Goal: Task Accomplishment & Management: Use online tool/utility

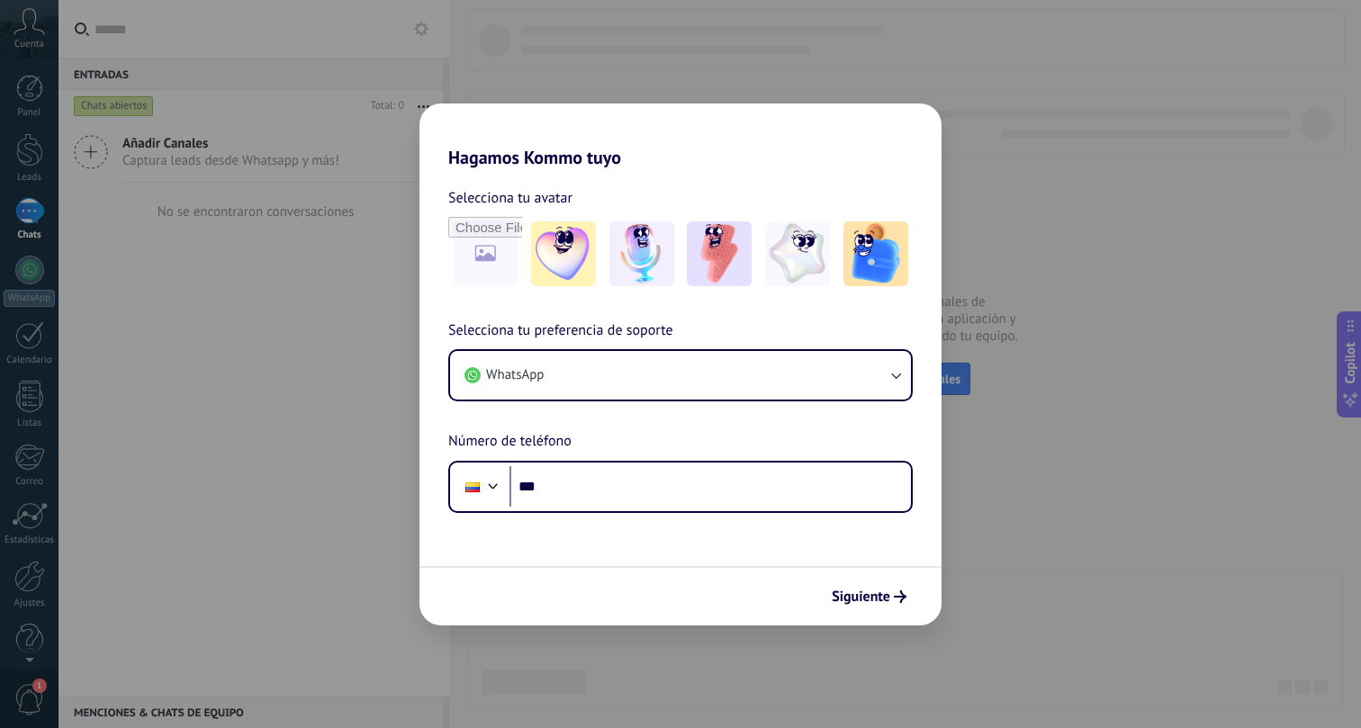
click at [1016, 403] on div "Hagamos Kommo tuyo Selecciona tu avatar Selecciona tu preferencia de soporte Wh…" at bounding box center [680, 364] width 1361 height 728
click at [850, 591] on span "Siguiente" at bounding box center [861, 597] width 59 height 13
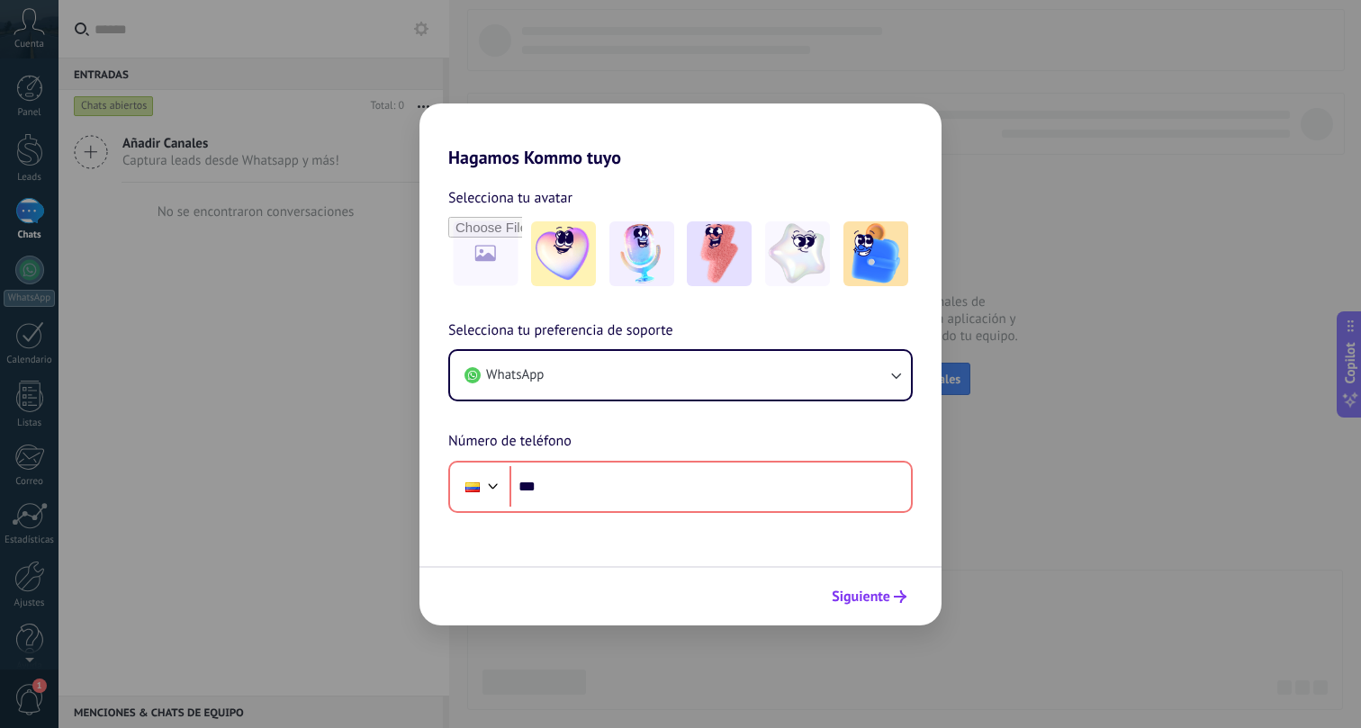
click at [850, 591] on span "Siguiente" at bounding box center [861, 597] width 59 height 13
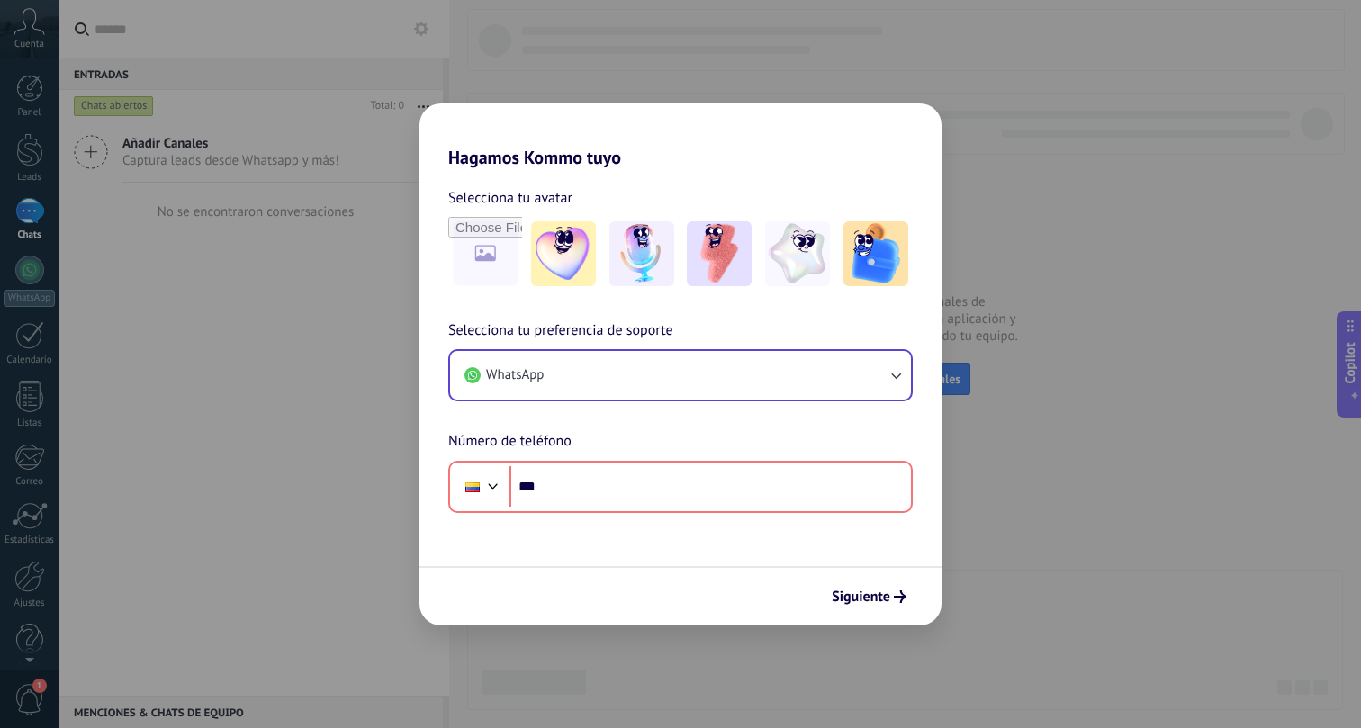
click at [574, 384] on button "WhatsApp" at bounding box center [680, 375] width 461 height 49
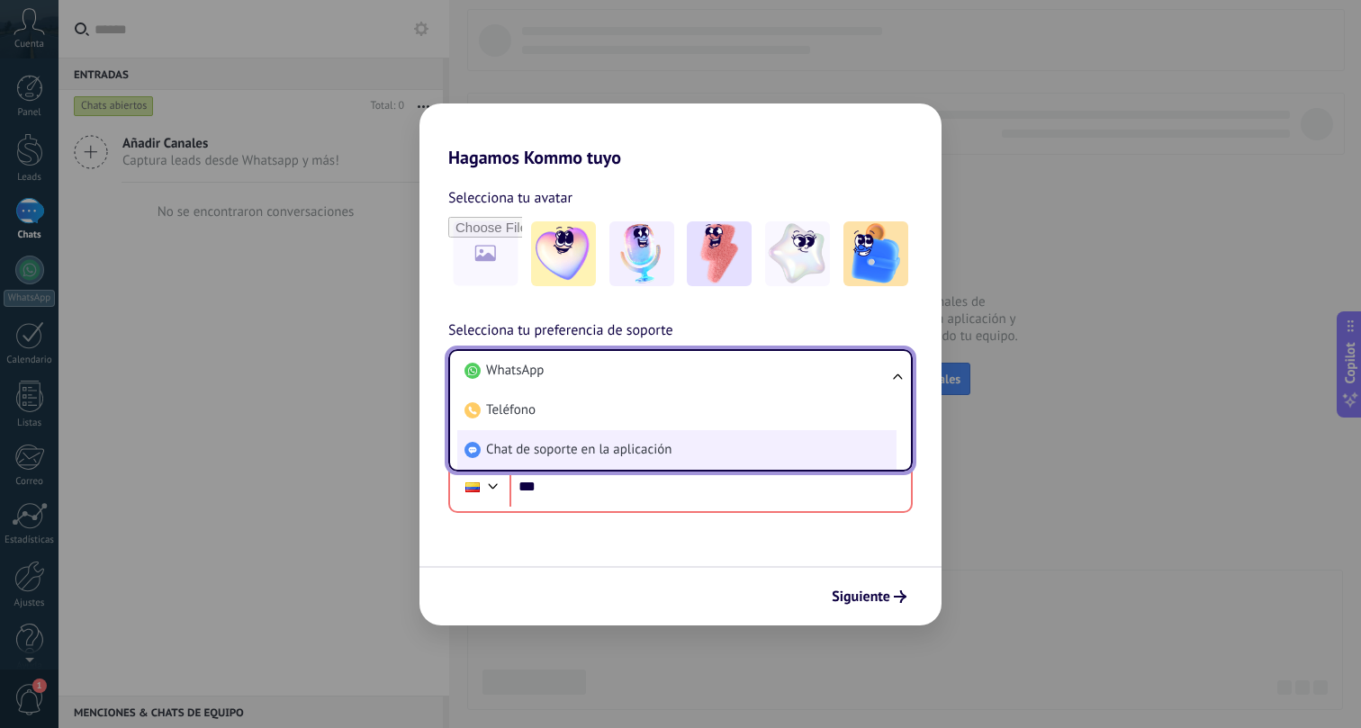
click at [542, 450] on span "Chat de soporte en la aplicación" at bounding box center [578, 450] width 185 height 18
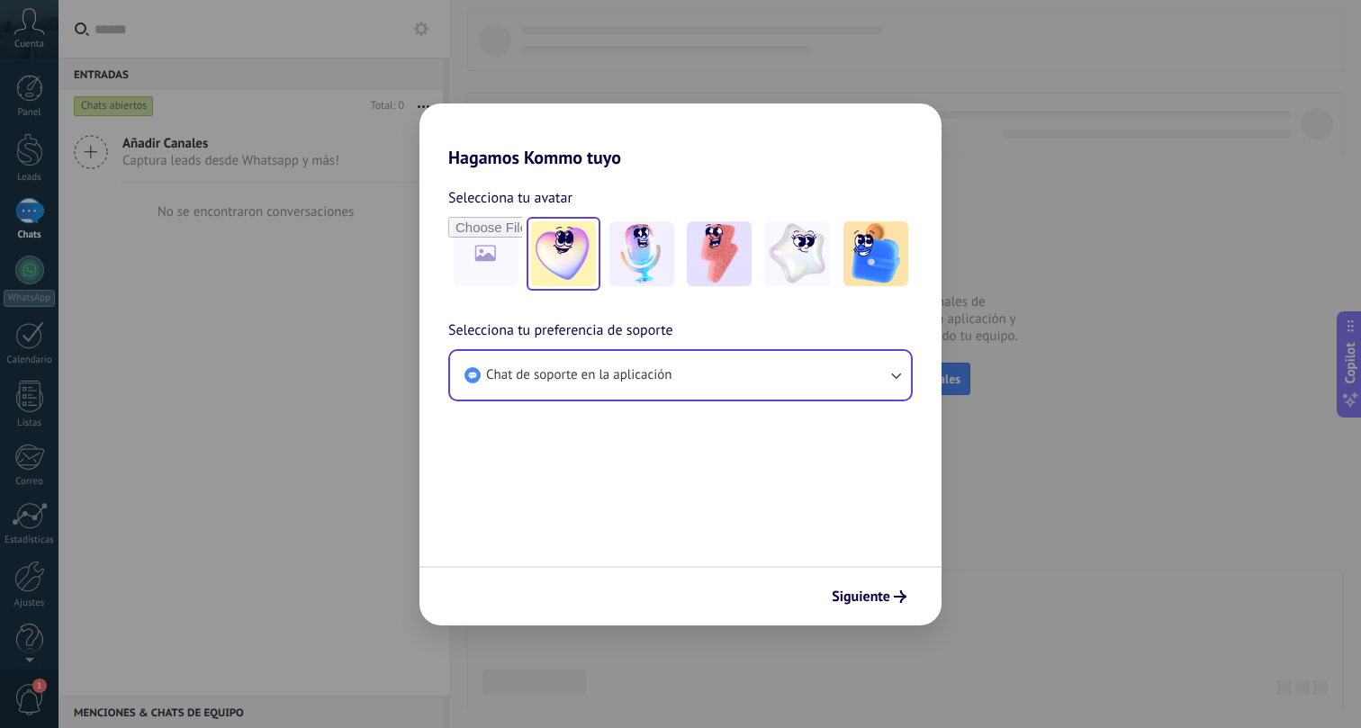
click at [565, 247] on img at bounding box center [563, 254] width 65 height 65
click at [617, 253] on img at bounding box center [642, 254] width 65 height 65
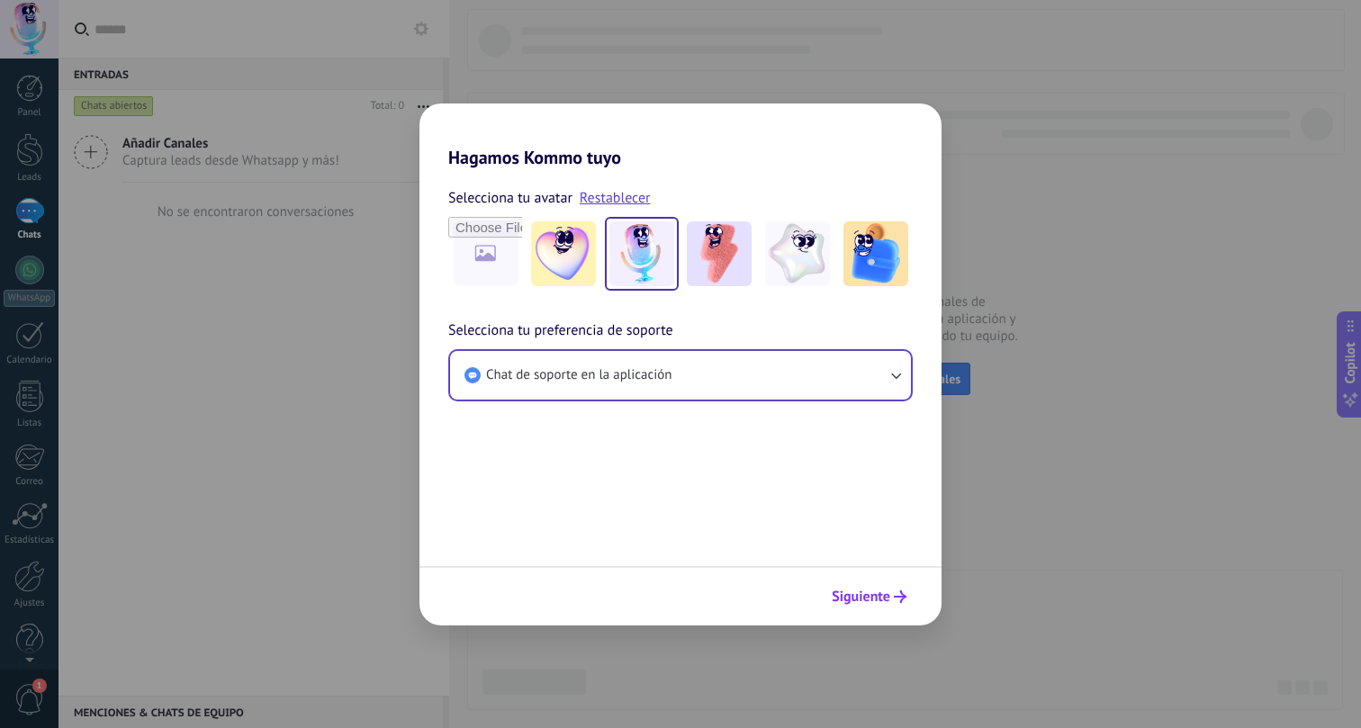
click at [864, 601] on span "Siguiente" at bounding box center [861, 597] width 59 height 13
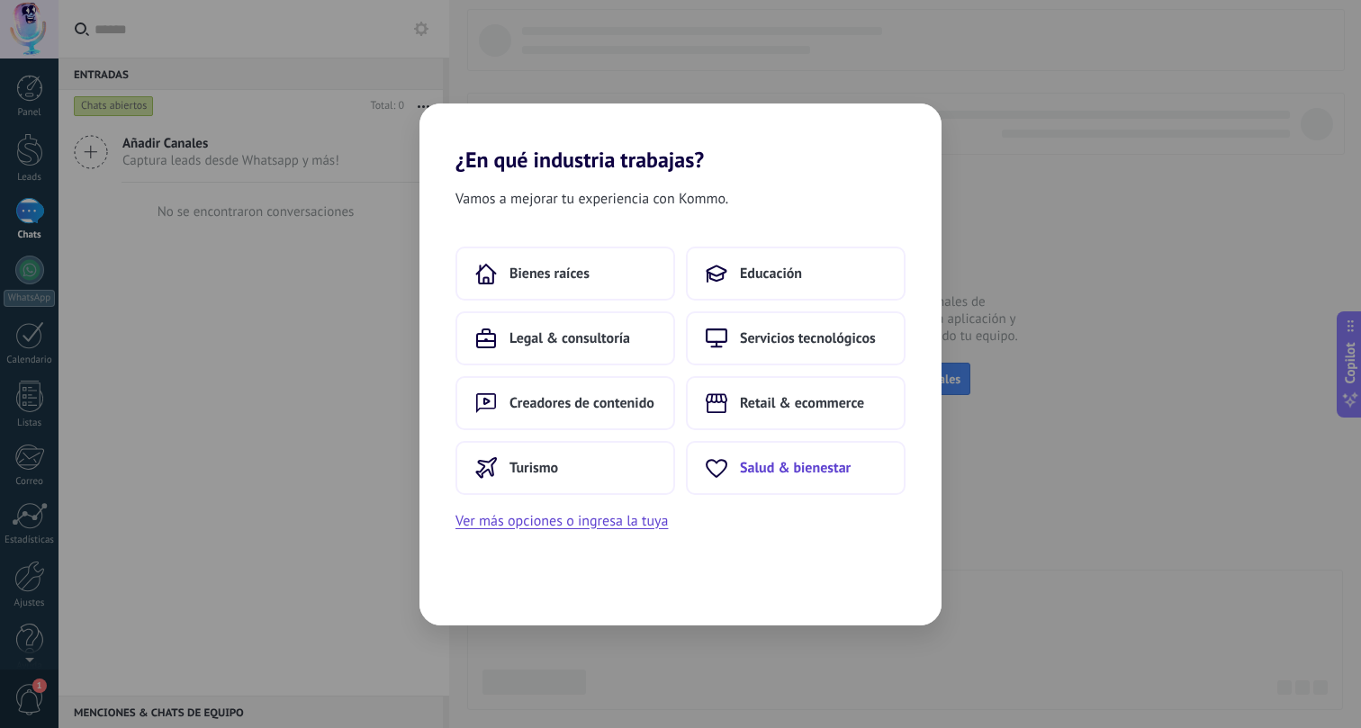
click at [784, 466] on span "Salud & bienestar" at bounding box center [795, 468] width 111 height 18
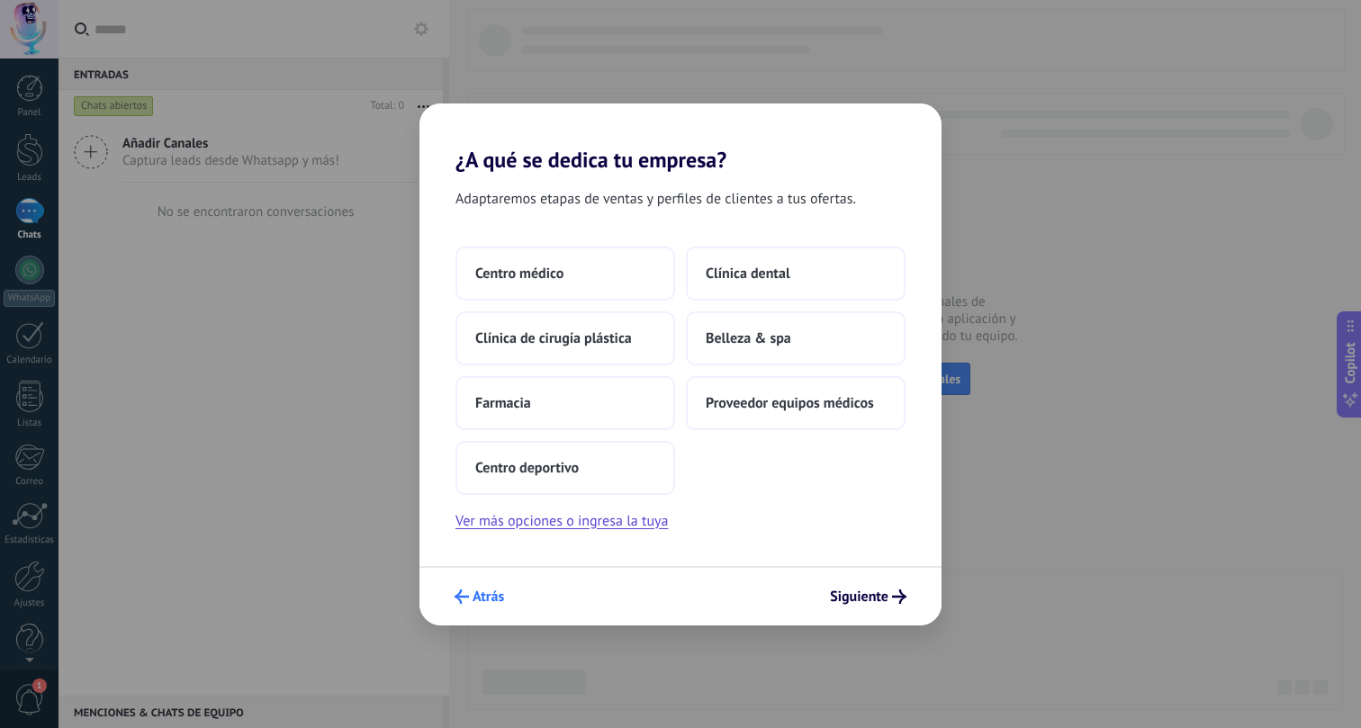
click at [480, 594] on span "Atrás" at bounding box center [489, 597] width 32 height 13
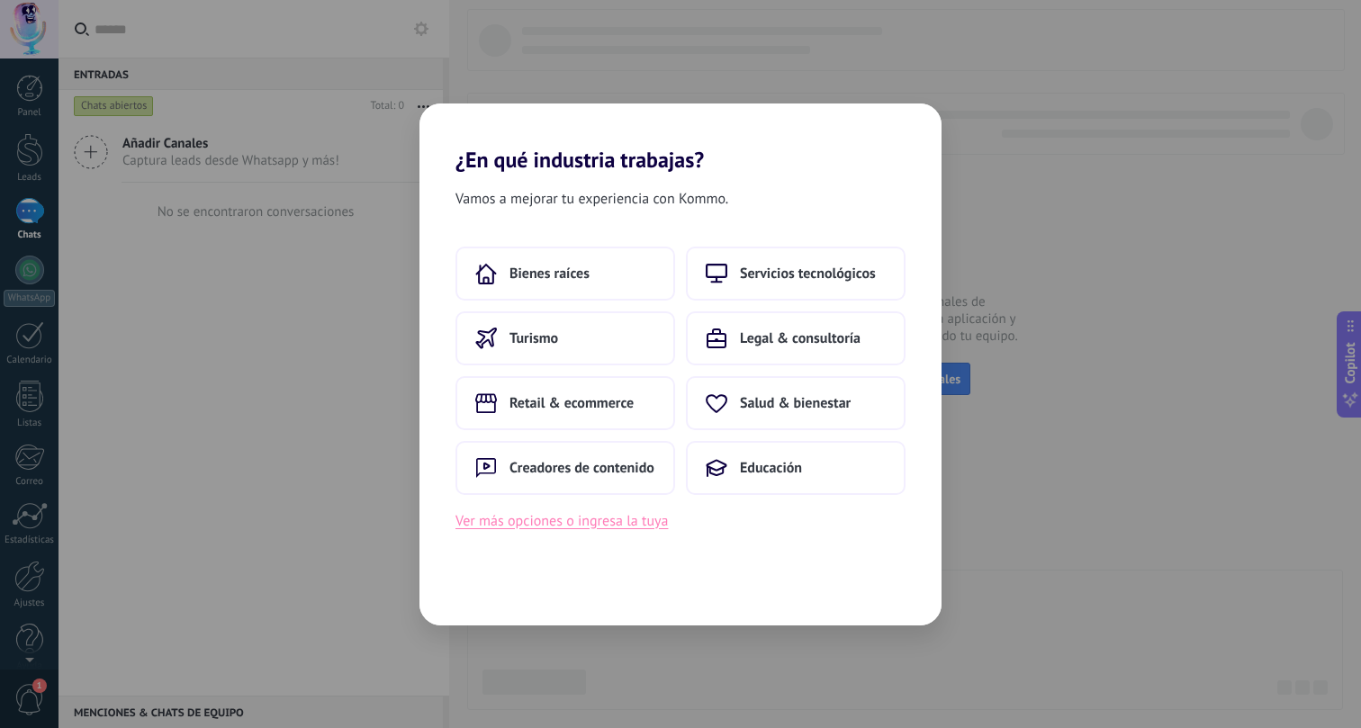
click at [630, 531] on button "Ver más opciones o ingresa la tuya" at bounding box center [562, 521] width 212 height 23
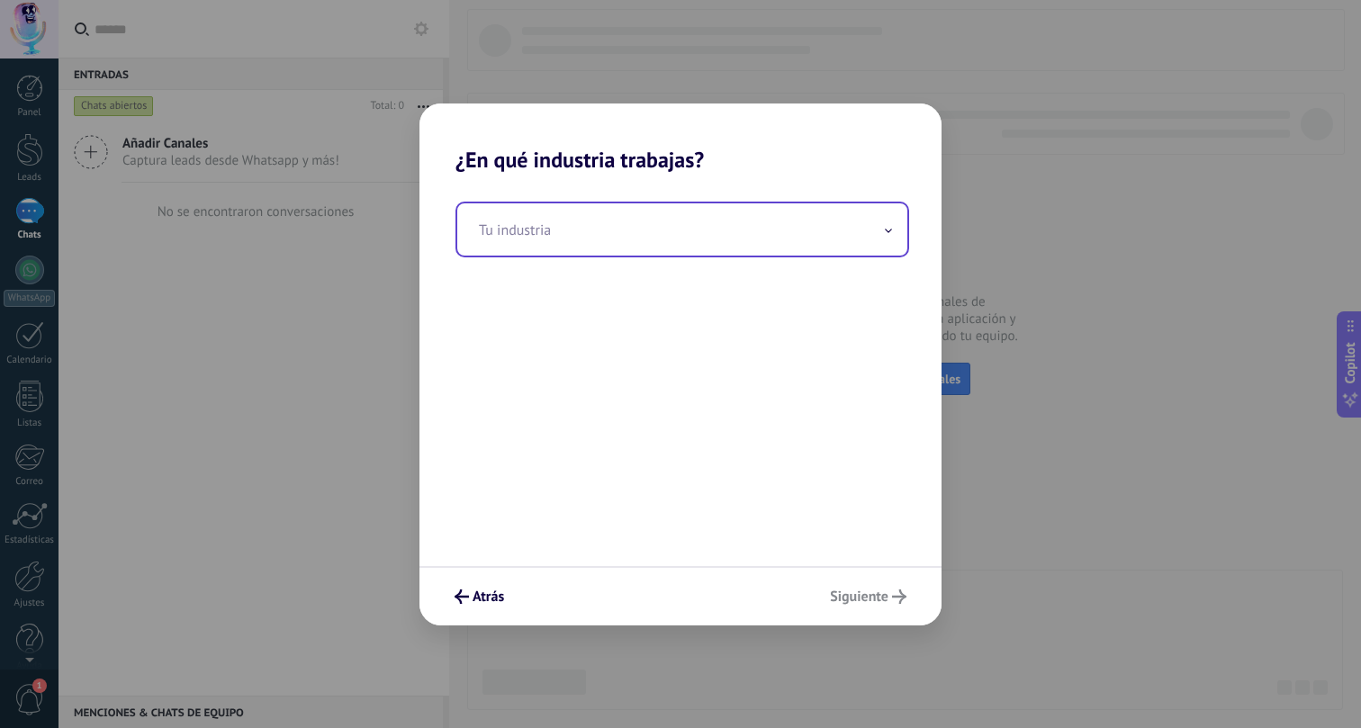
click at [616, 222] on input "text" at bounding box center [682, 229] width 450 height 52
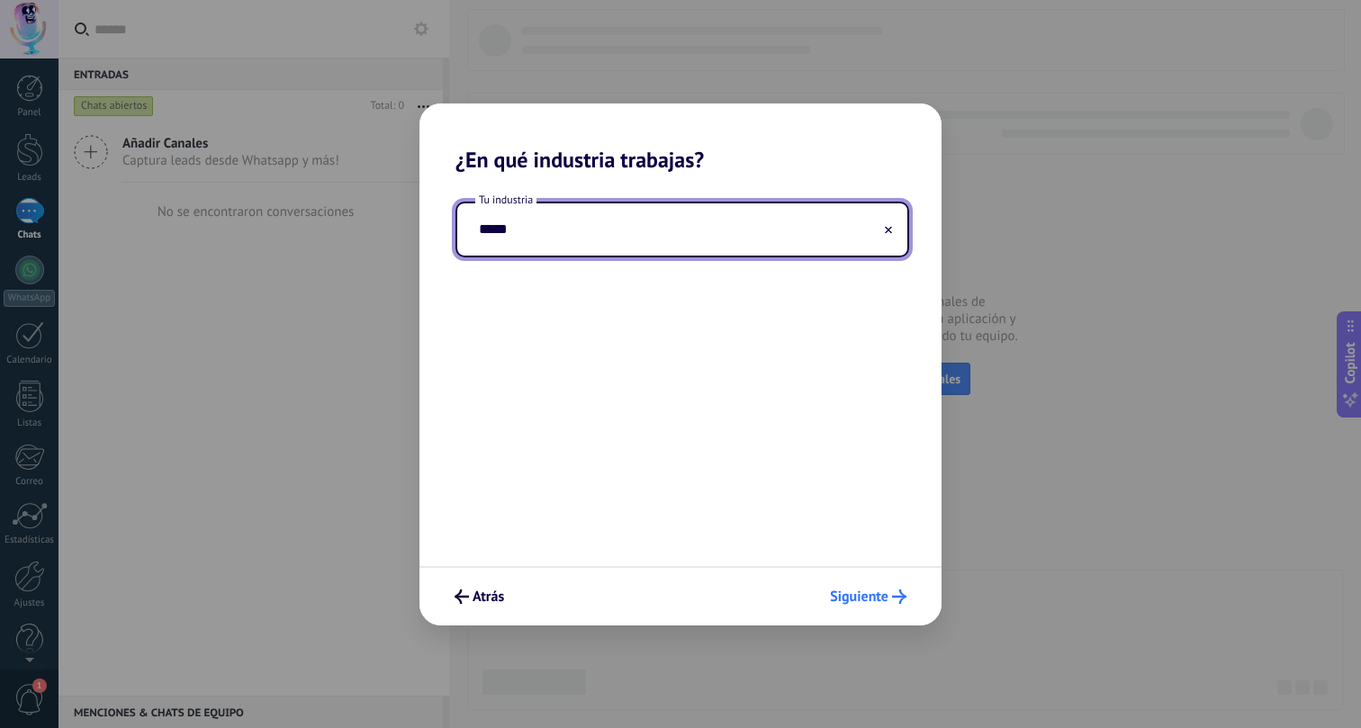
type input "*****"
click at [846, 598] on span "Siguiente" at bounding box center [859, 597] width 59 height 13
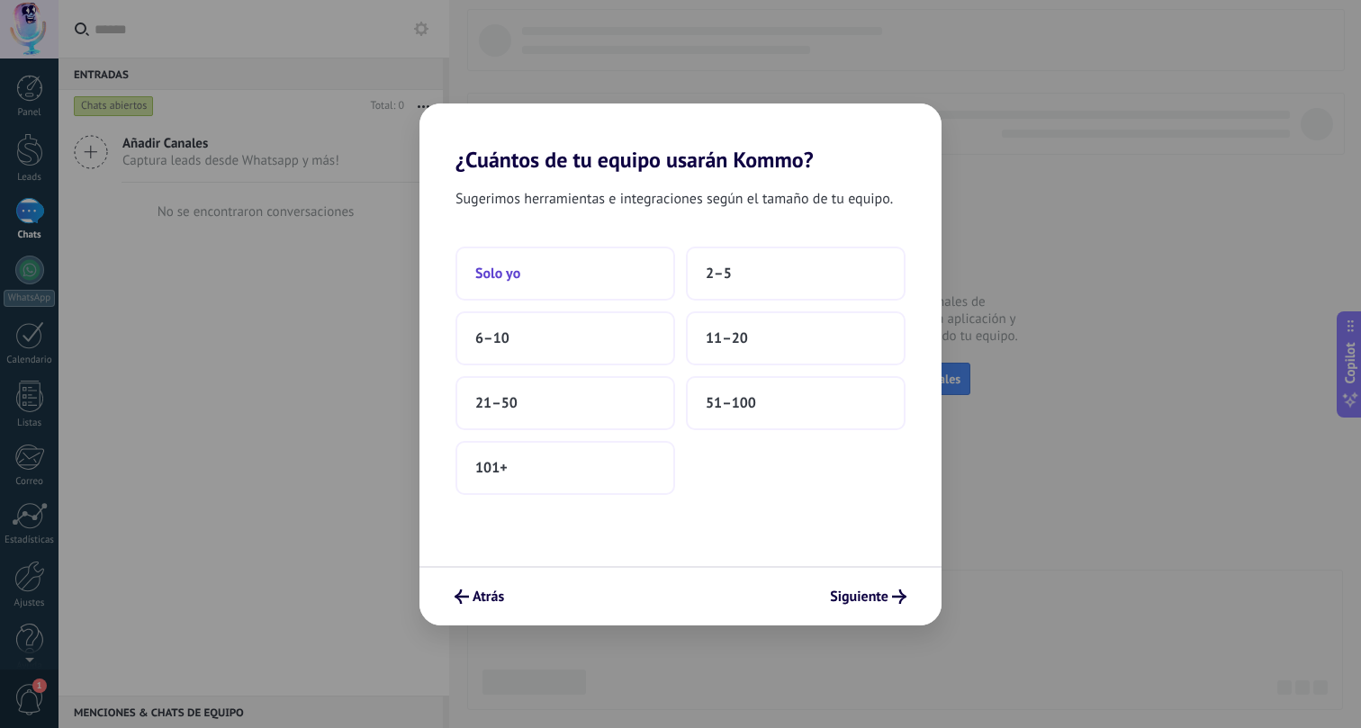
click at [632, 271] on button "Solo yo" at bounding box center [566, 274] width 220 height 54
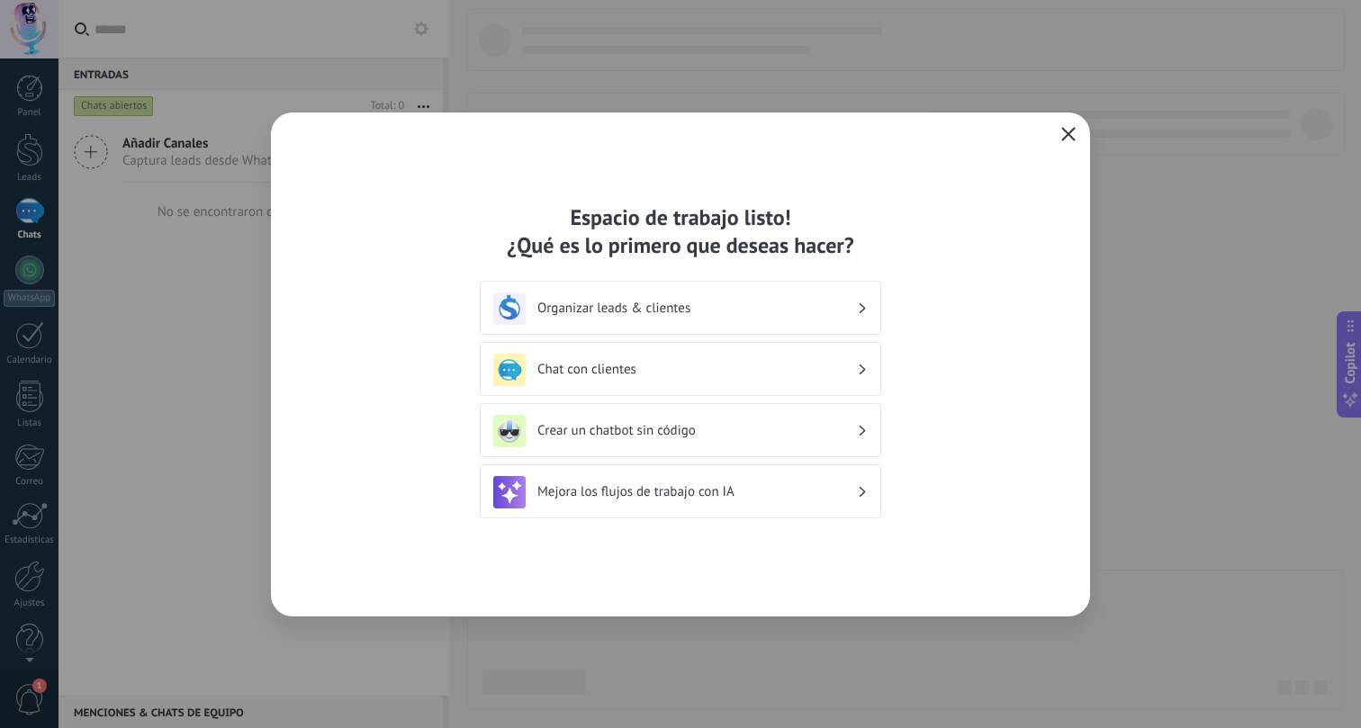
click at [1062, 131] on icon "button" at bounding box center [1069, 134] width 14 height 14
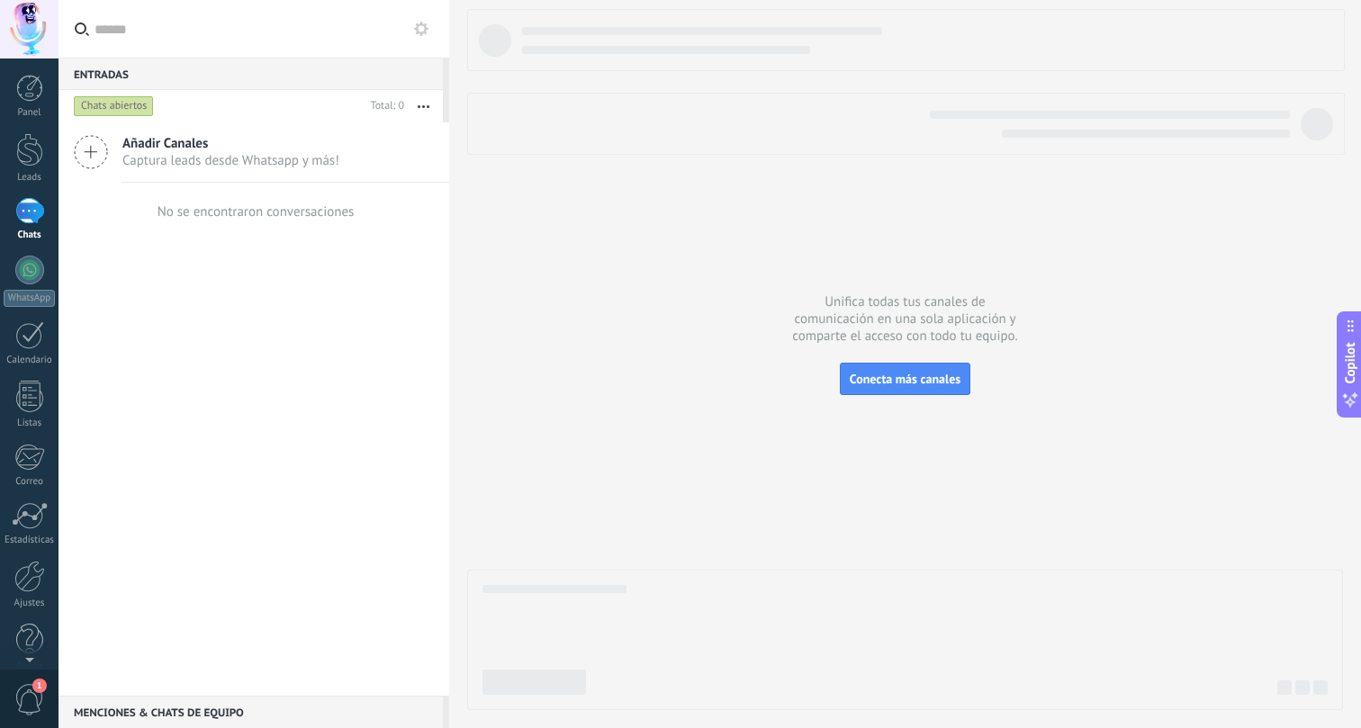
scroll to position [21, 0]
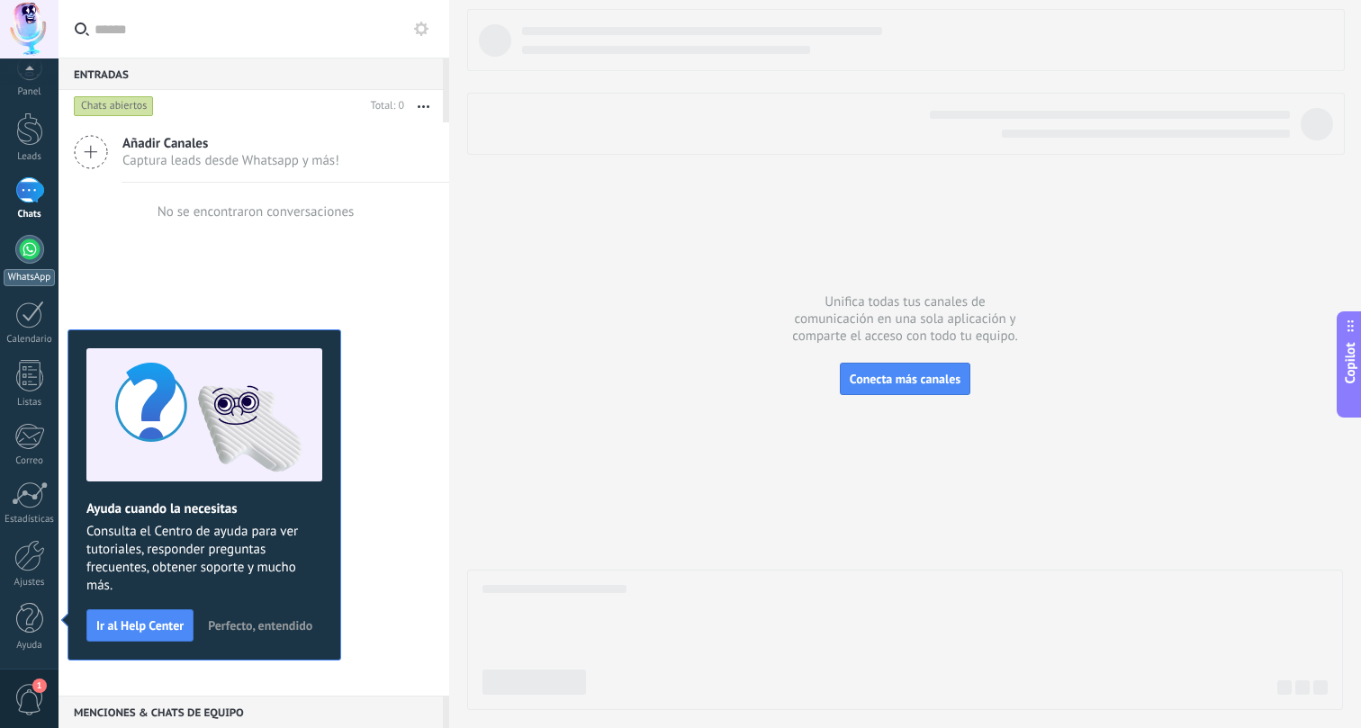
click at [23, 258] on div at bounding box center [29, 249] width 29 height 29
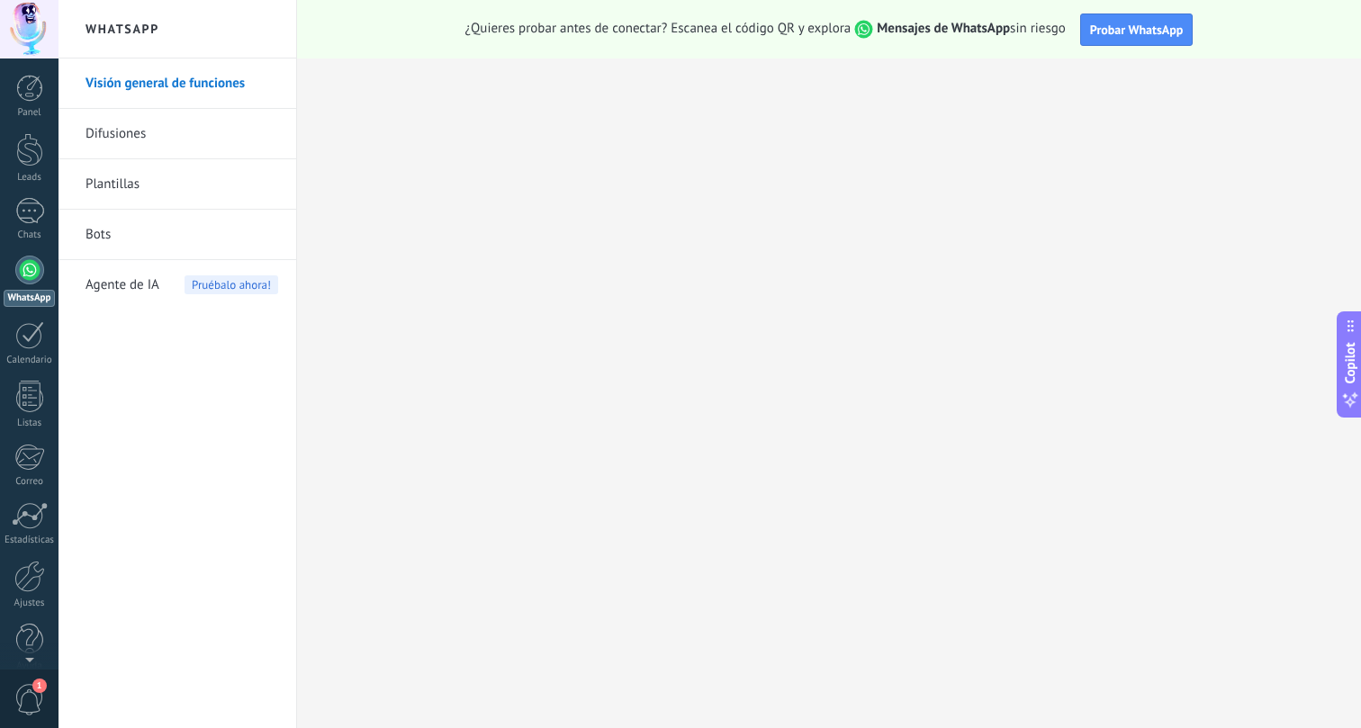
click at [131, 286] on span "Agente de IA" at bounding box center [123, 285] width 74 height 50
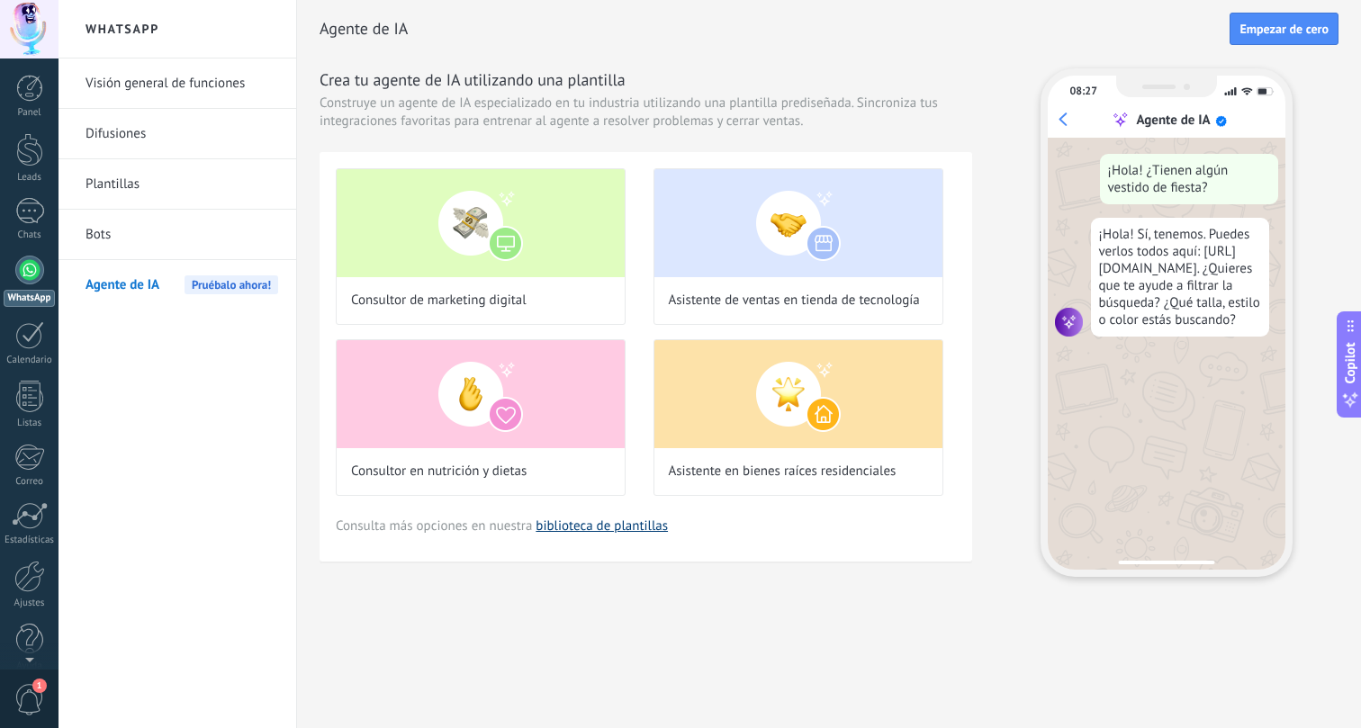
click at [572, 528] on link "biblioteca de plantillas" at bounding box center [602, 526] width 132 height 17
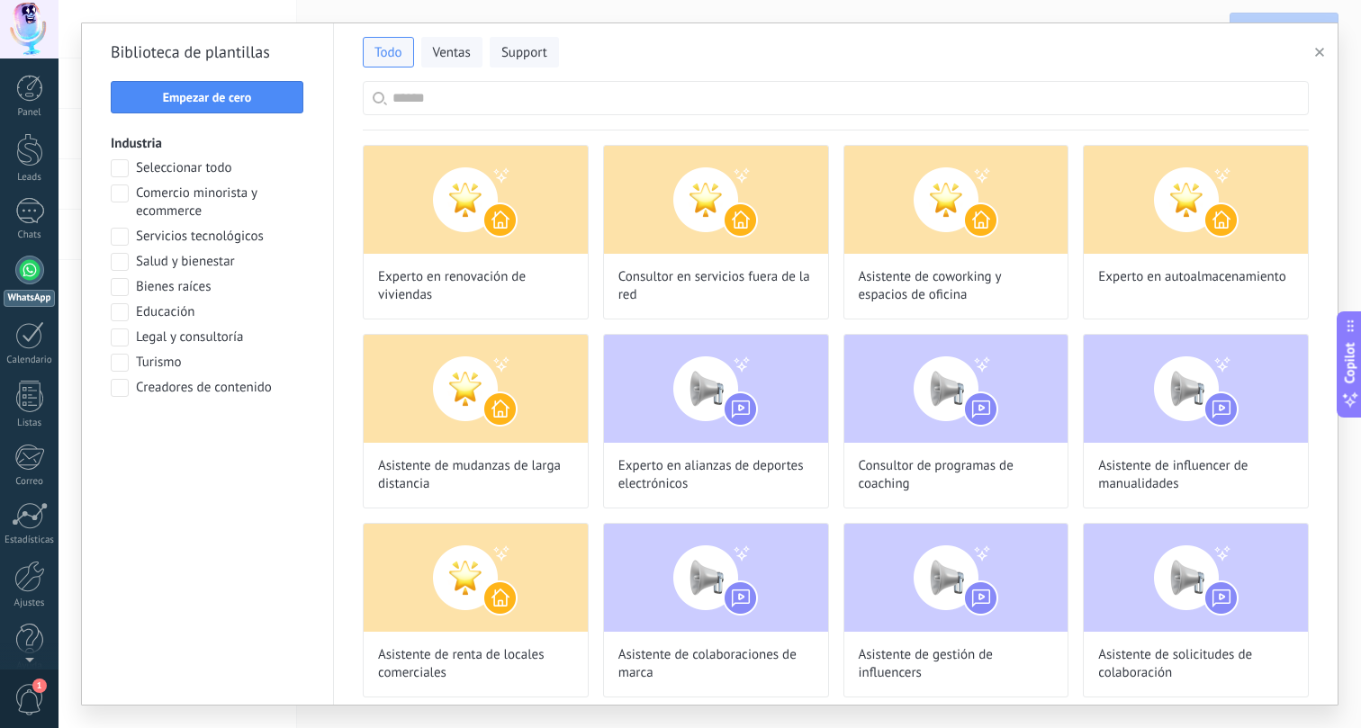
click at [455, 96] on input "text" at bounding box center [846, 98] width 907 height 32
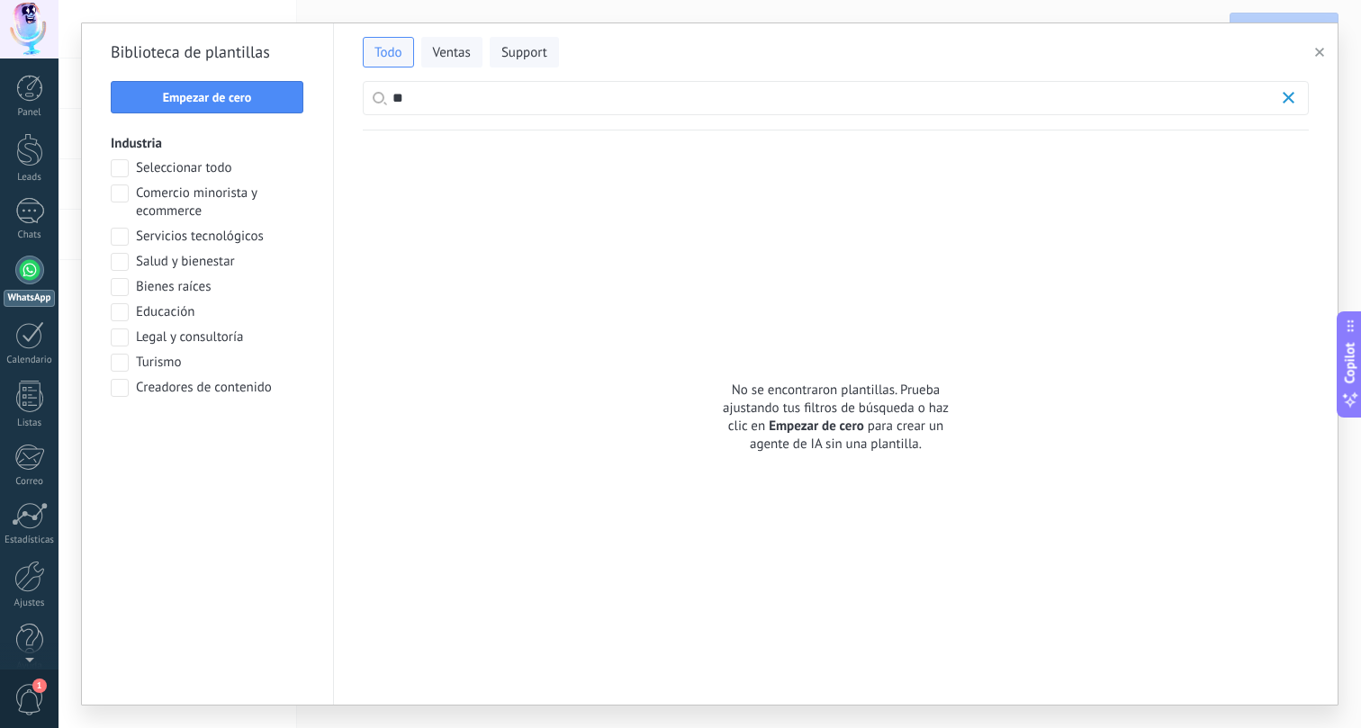
type input "*"
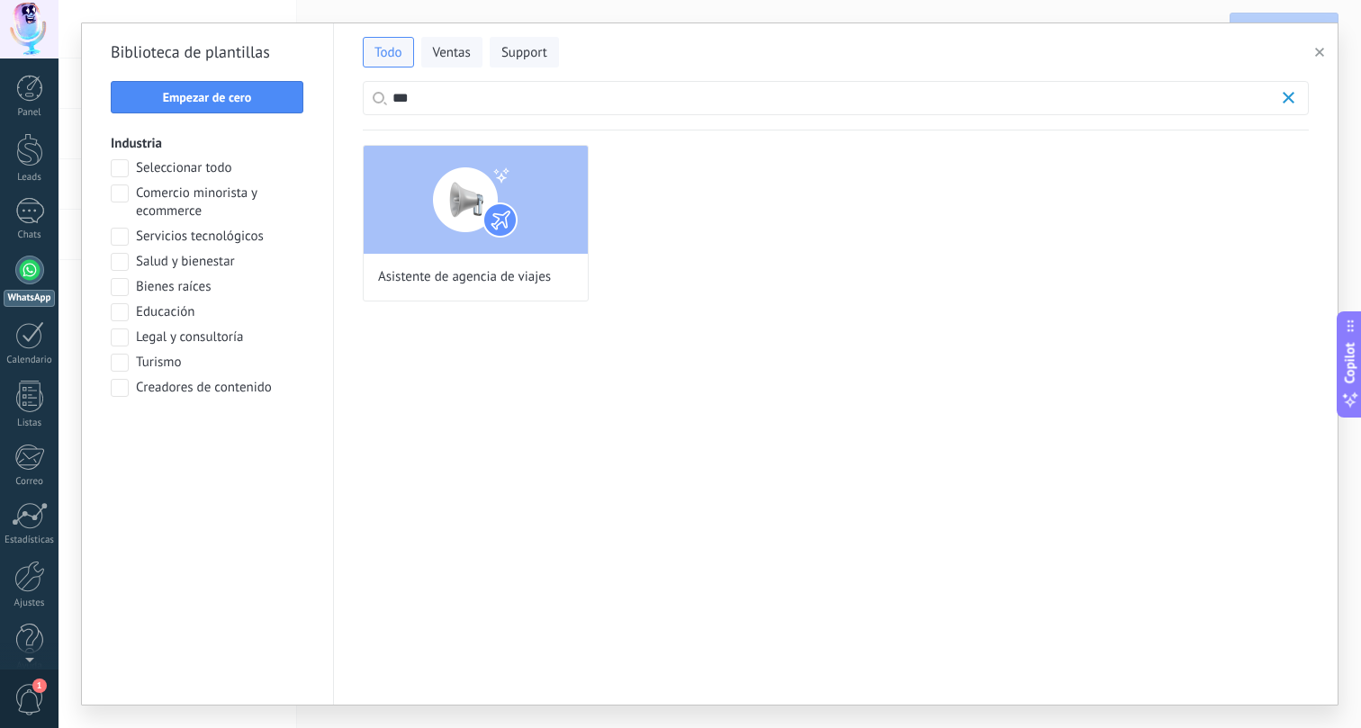
scroll to position [182, 0]
type input "*"
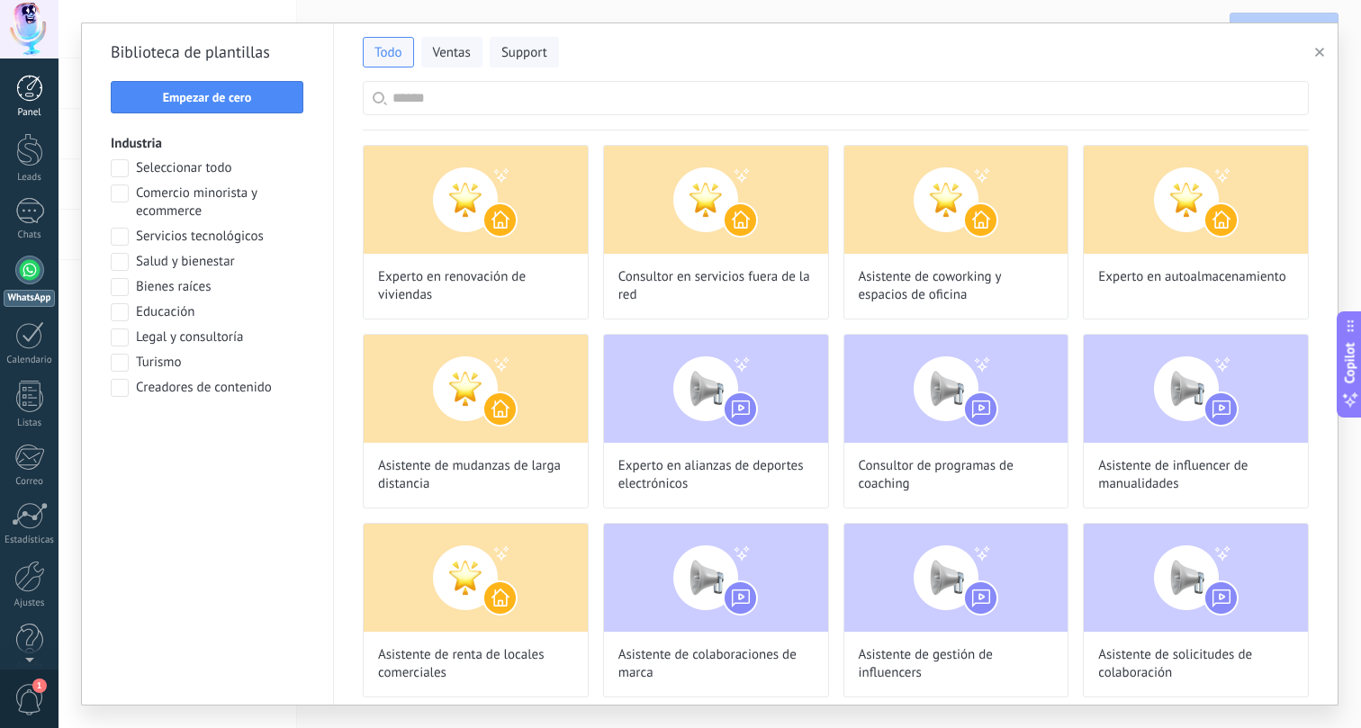
click at [27, 105] on link "Panel" at bounding box center [29, 97] width 59 height 44
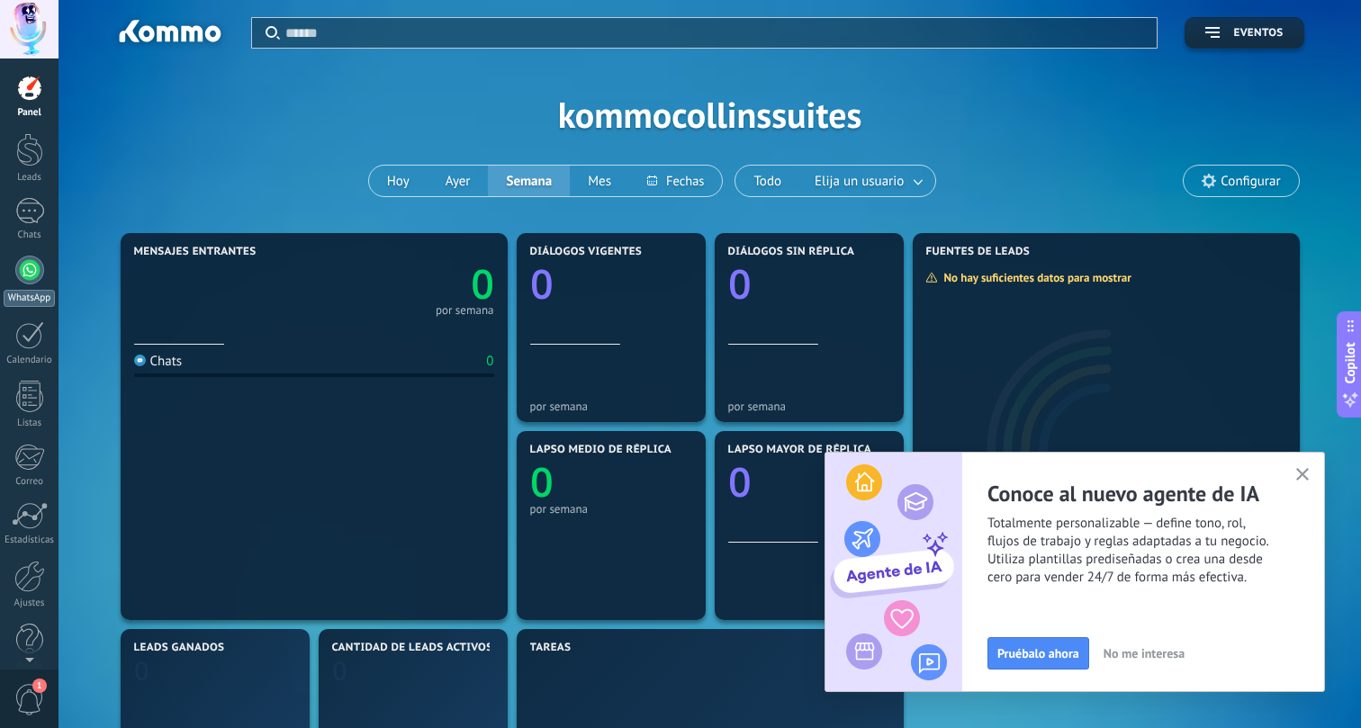
click at [37, 285] on link "WhatsApp" at bounding box center [29, 281] width 59 height 51
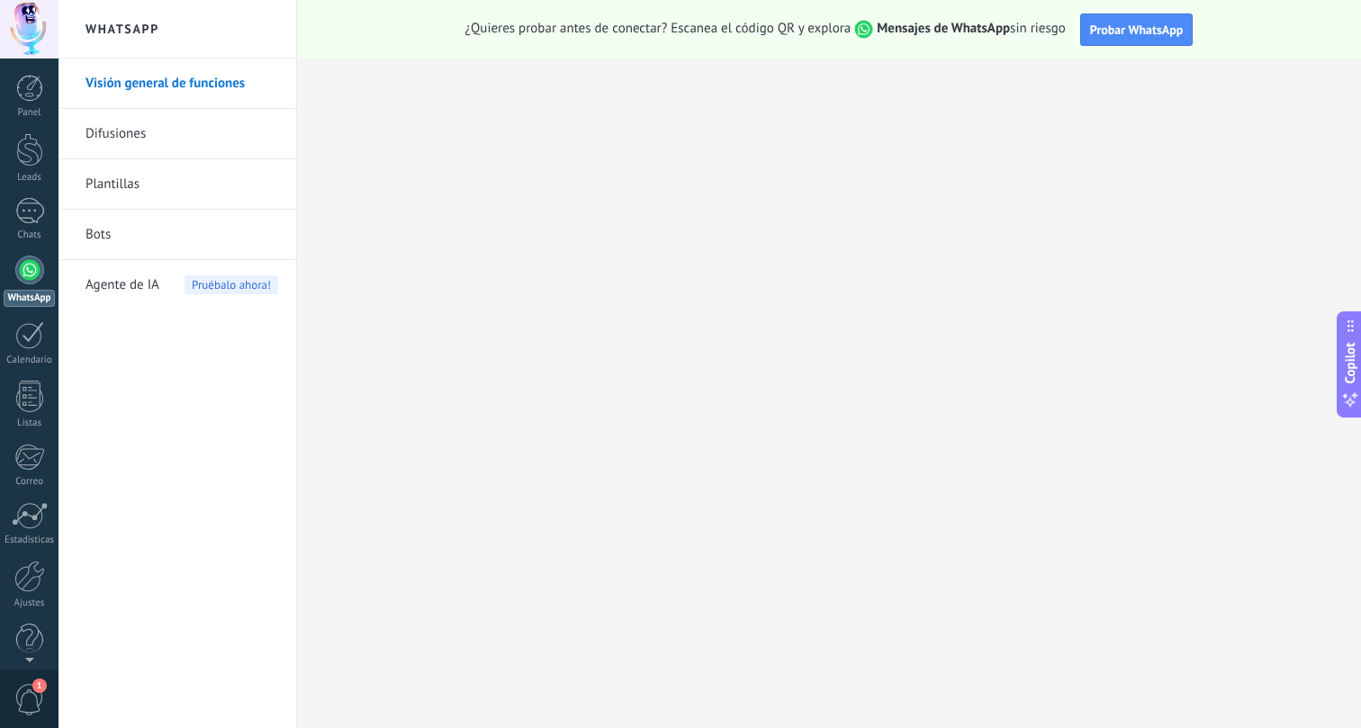
click at [107, 142] on link "Difusiones" at bounding box center [182, 134] width 193 height 50
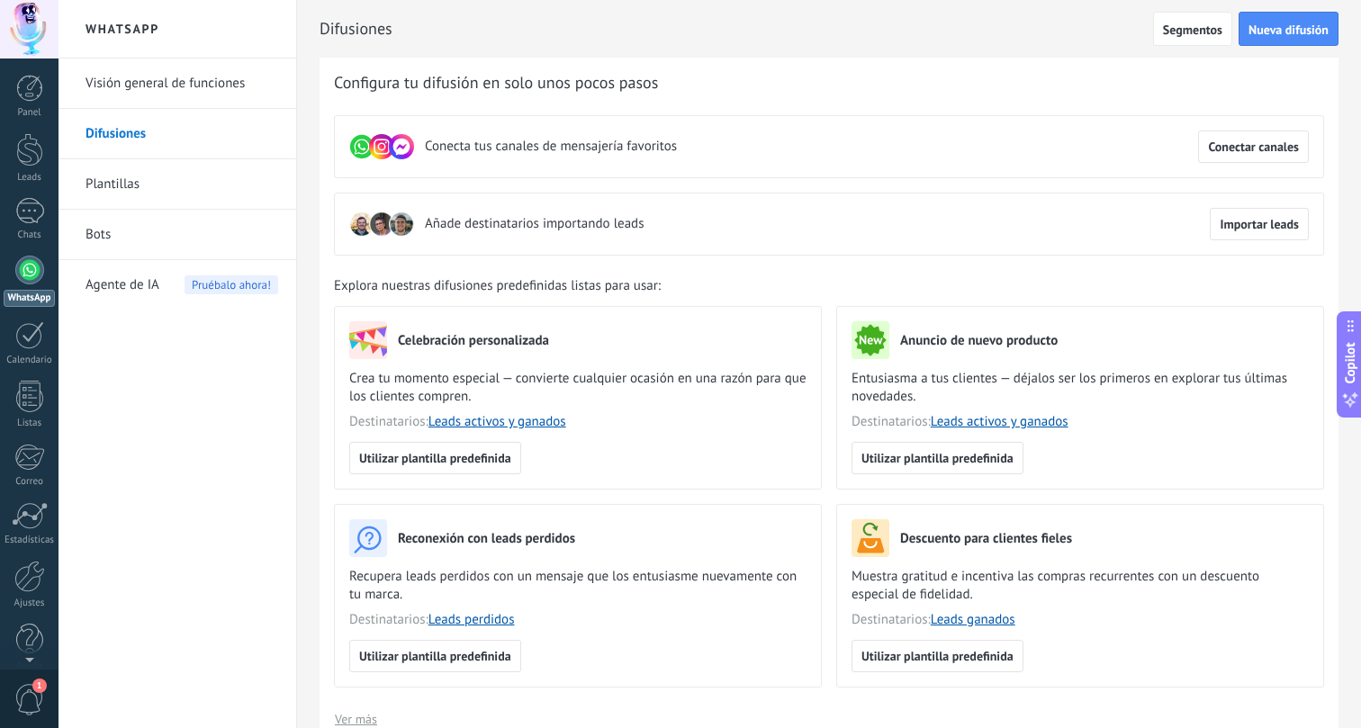
click at [116, 188] on link "Plantillas" at bounding box center [182, 184] width 193 height 50
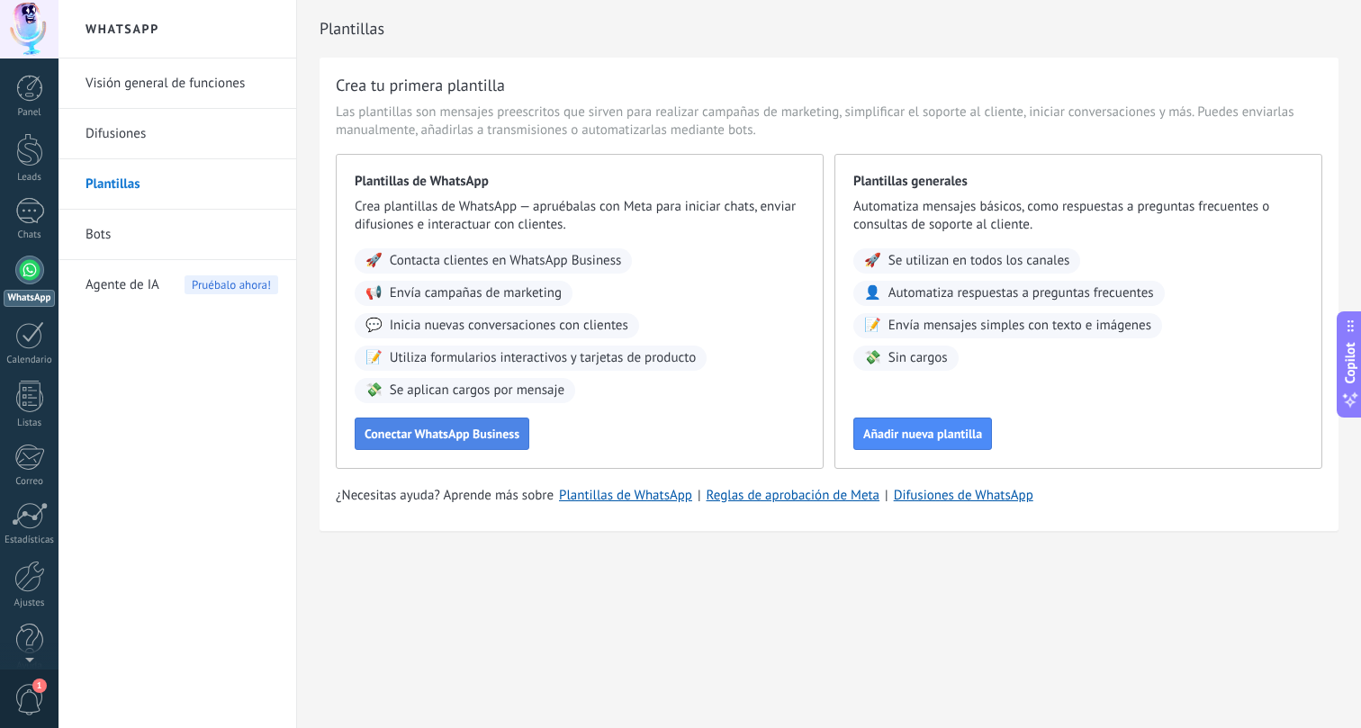
click at [411, 432] on span "Conectar WhatsApp Business" at bounding box center [442, 434] width 155 height 13
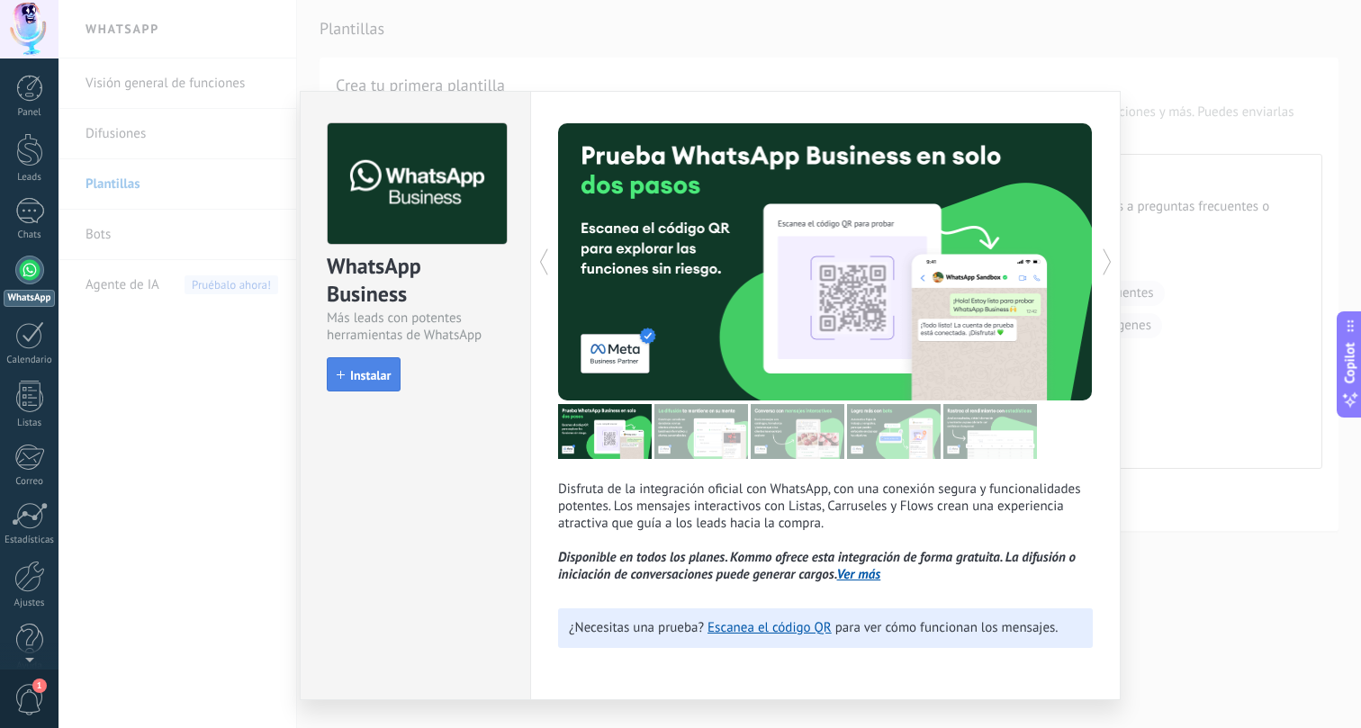
click at [356, 377] on span "Instalar" at bounding box center [370, 375] width 41 height 13
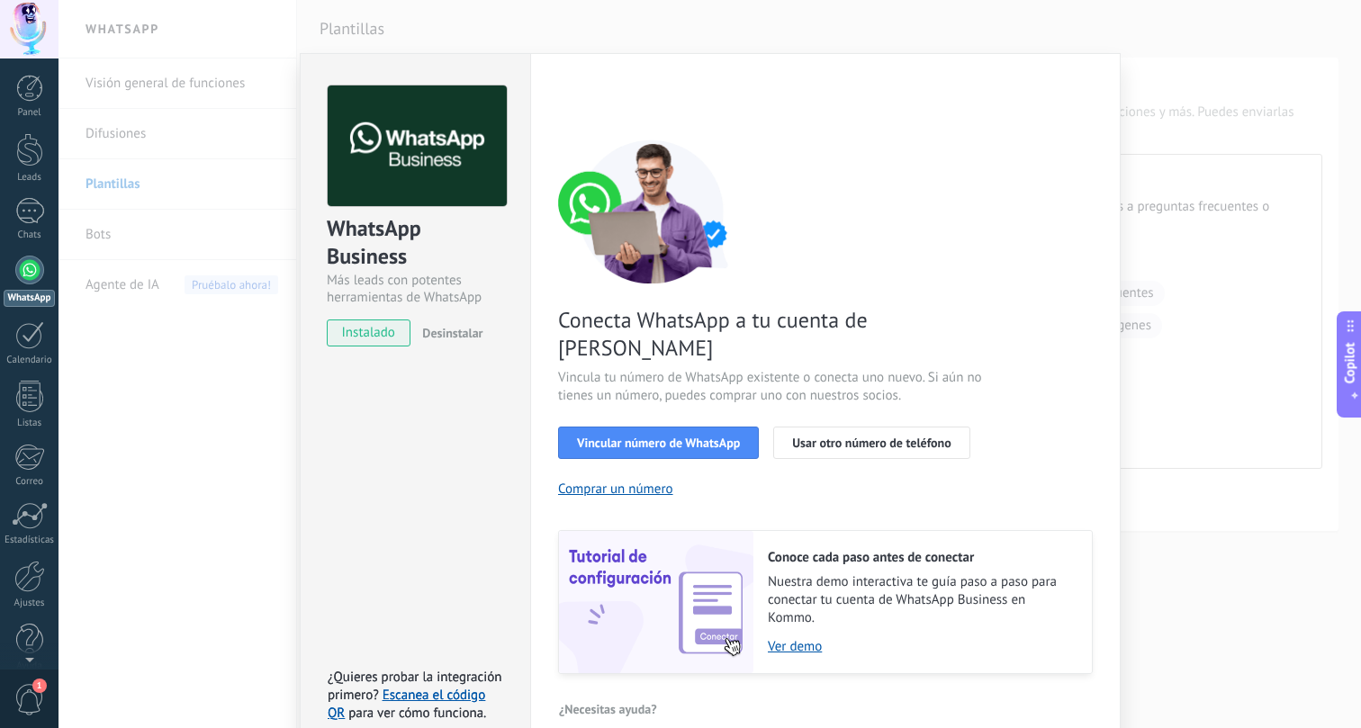
scroll to position [41, 0]
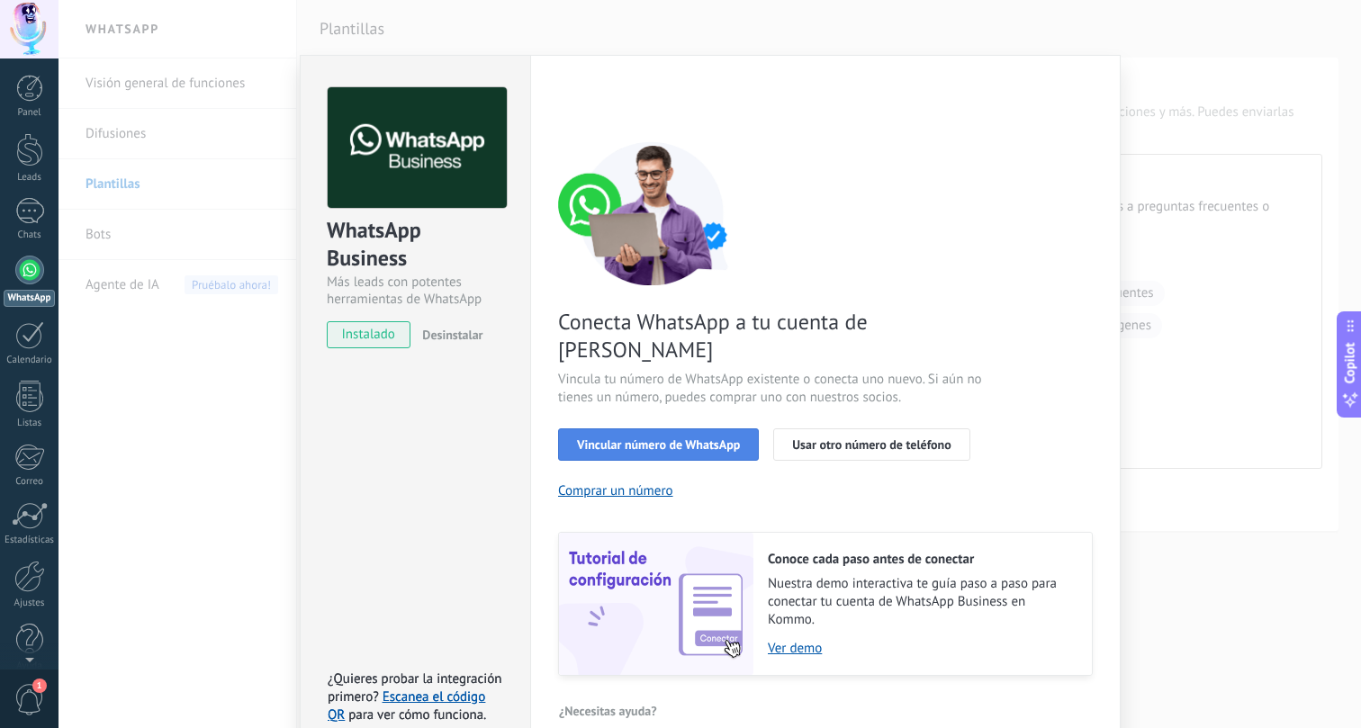
click at [667, 439] on span "Vincular número de WhatsApp" at bounding box center [658, 445] width 163 height 13
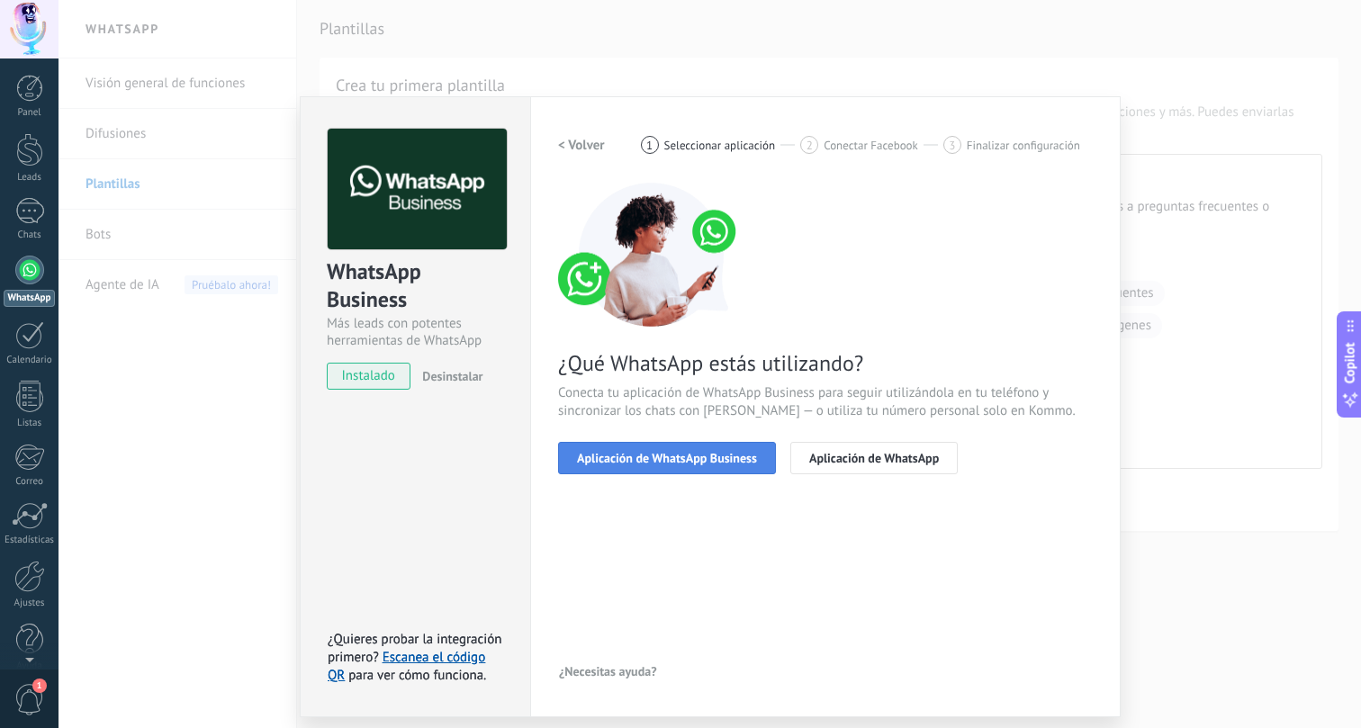
click at [659, 452] on span "Aplicación de WhatsApp Business" at bounding box center [667, 458] width 180 height 13
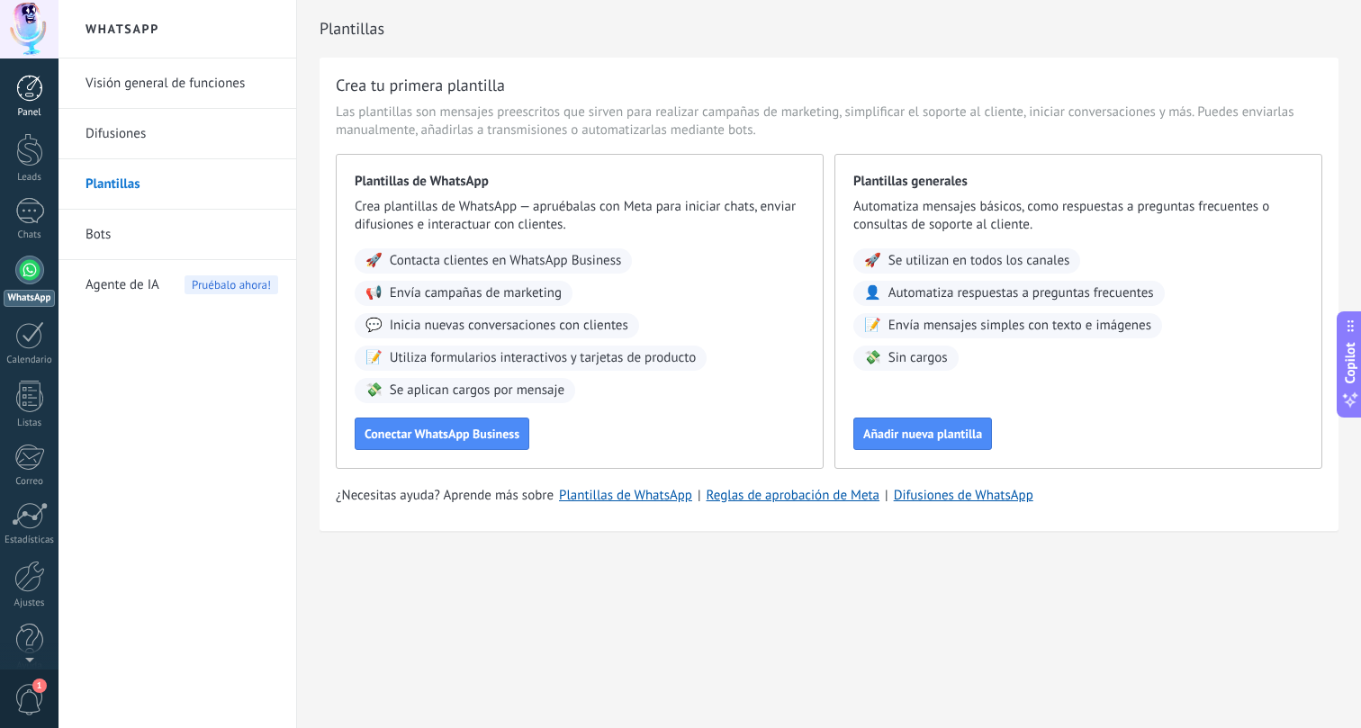
click at [32, 80] on div at bounding box center [29, 88] width 27 height 27
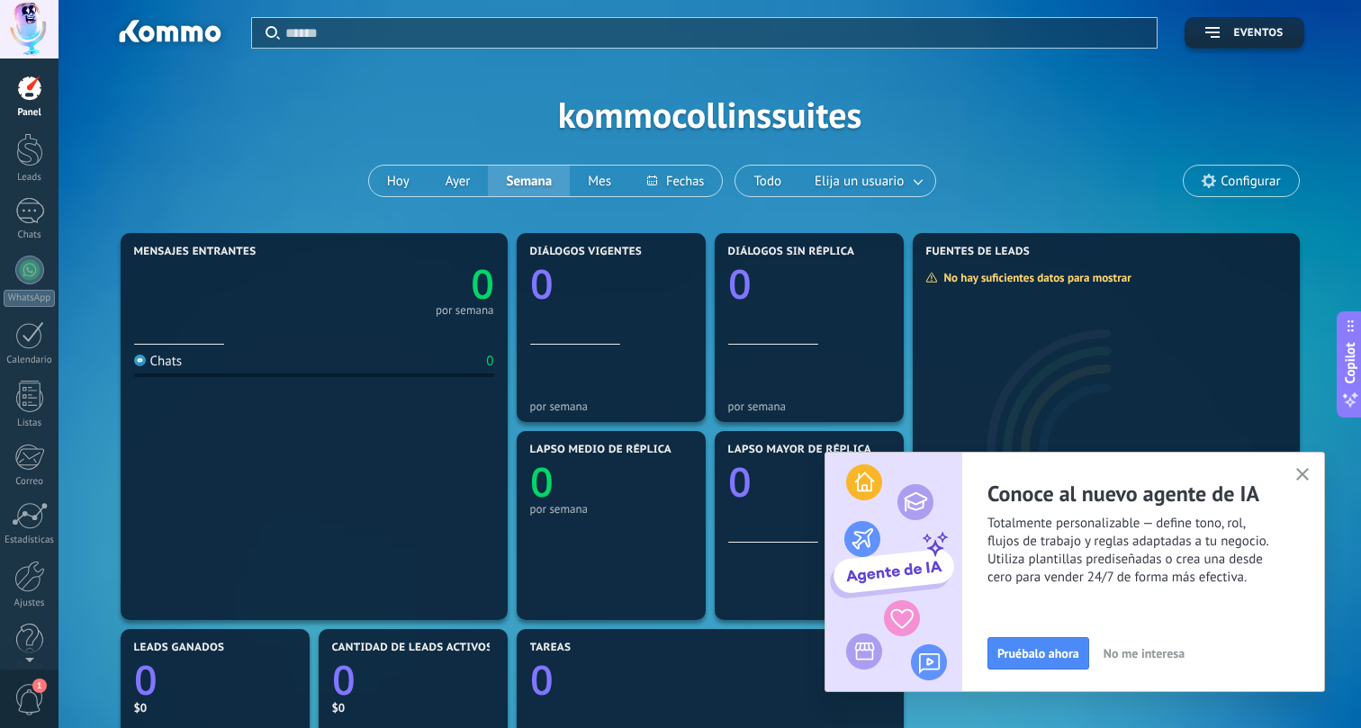
click at [1305, 475] on icon "button" at bounding box center [1304, 475] width 14 height 14
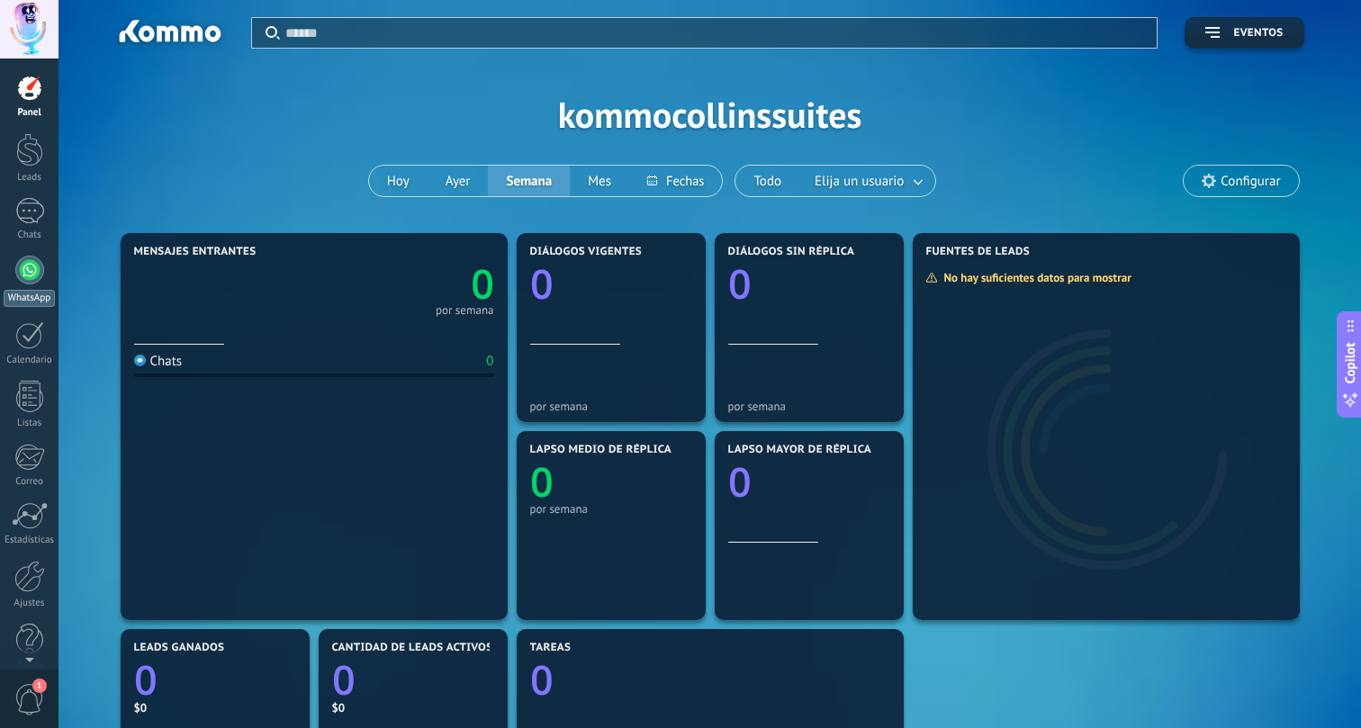
click at [38, 272] on div at bounding box center [29, 270] width 29 height 29
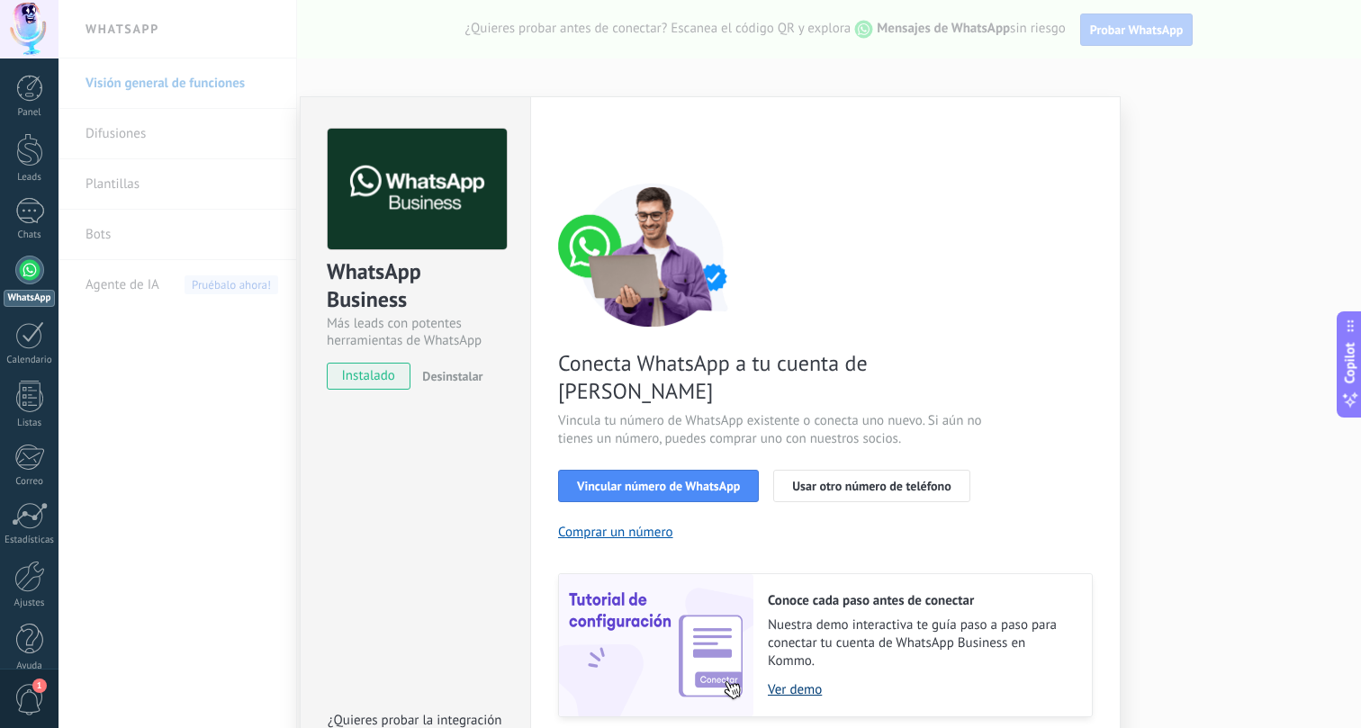
click at [791, 682] on link "Ver demo" at bounding box center [921, 690] width 306 height 17
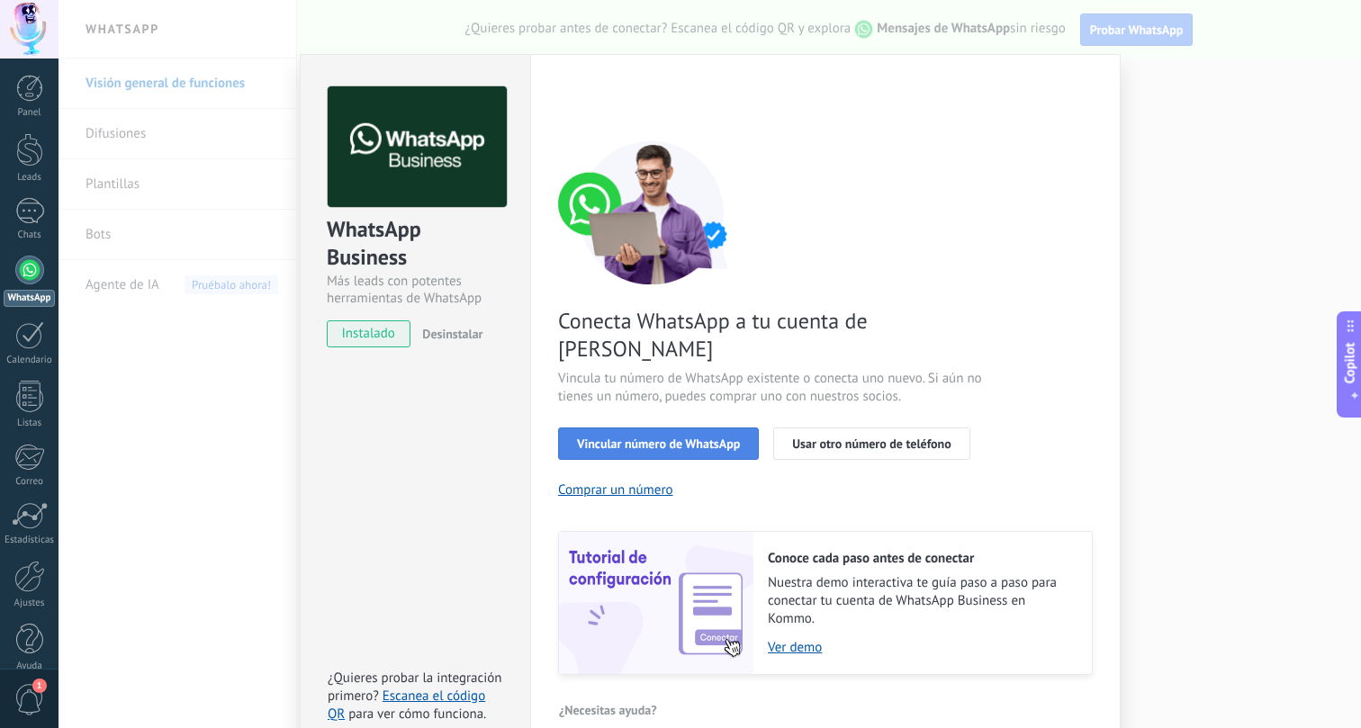
scroll to position [41, 0]
click at [694, 439] on span "Vincular número de WhatsApp" at bounding box center [658, 445] width 163 height 13
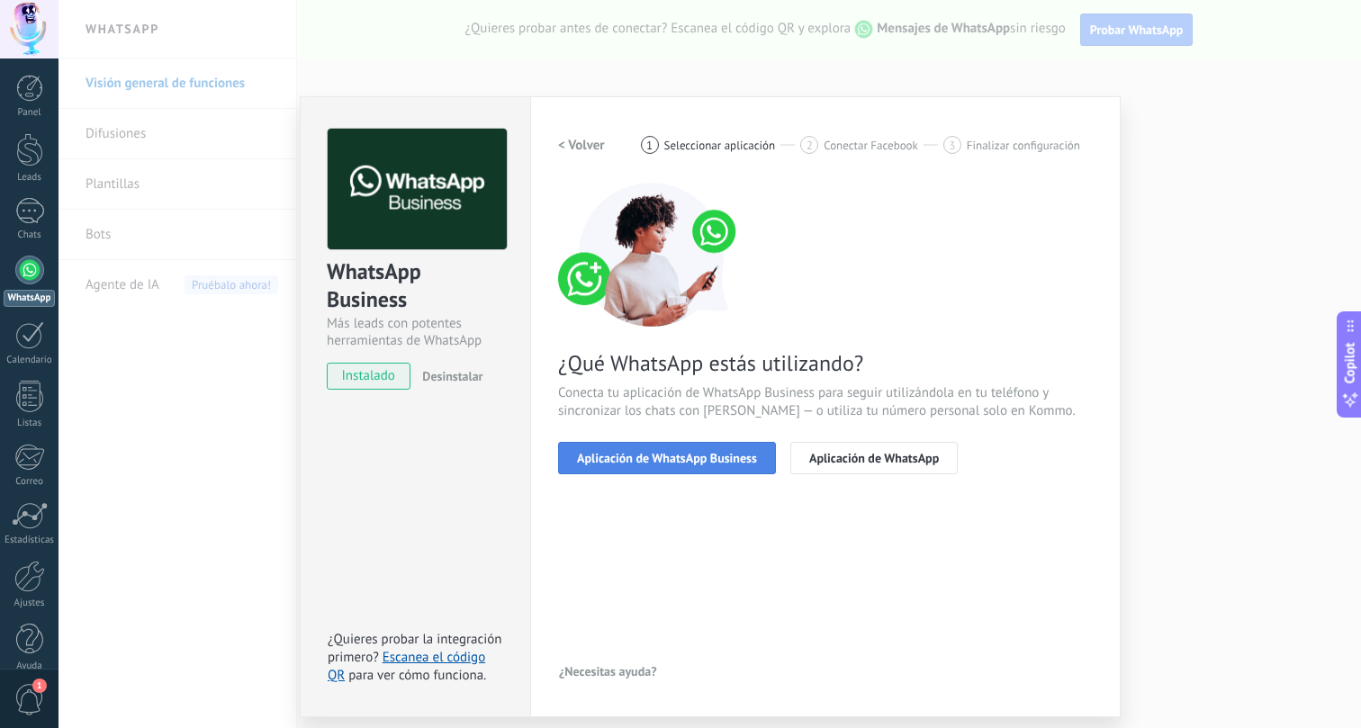
click at [727, 463] on span "Aplicación de WhatsApp Business" at bounding box center [667, 458] width 180 height 13
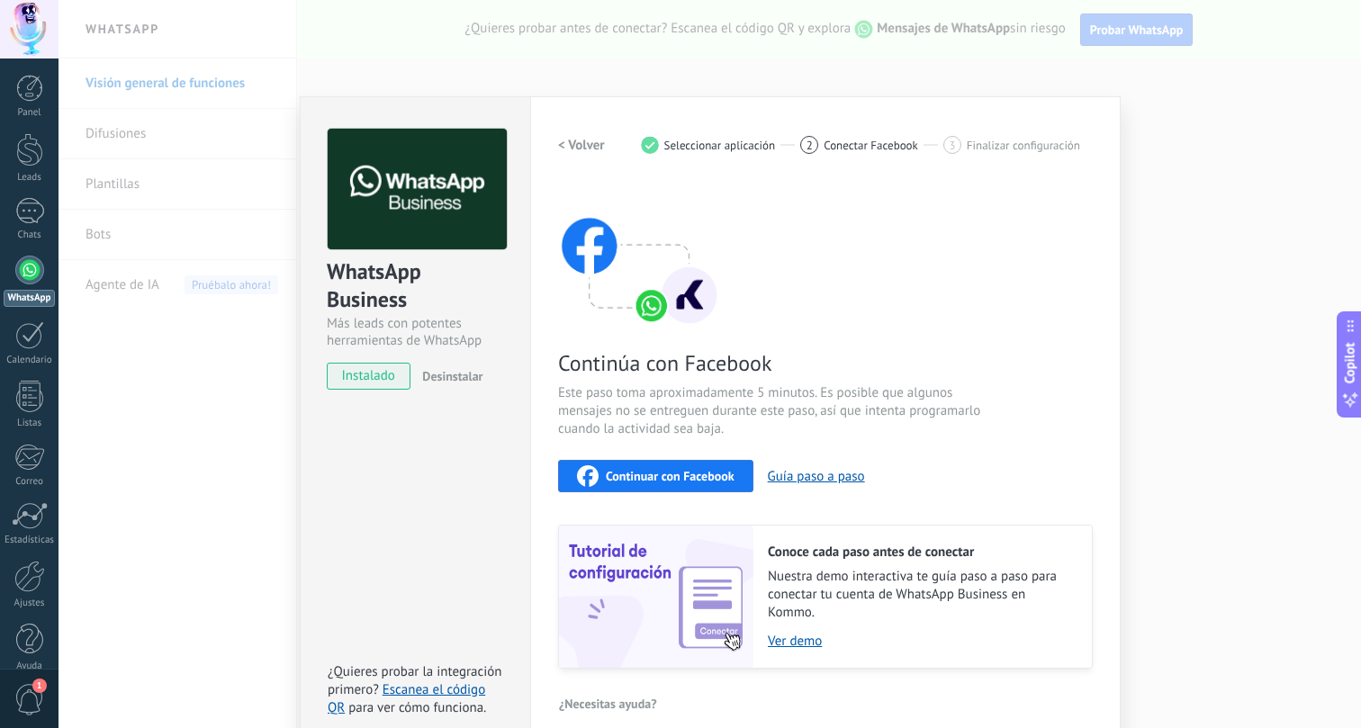
click at [703, 474] on span "Continuar con Facebook" at bounding box center [670, 476] width 129 height 13
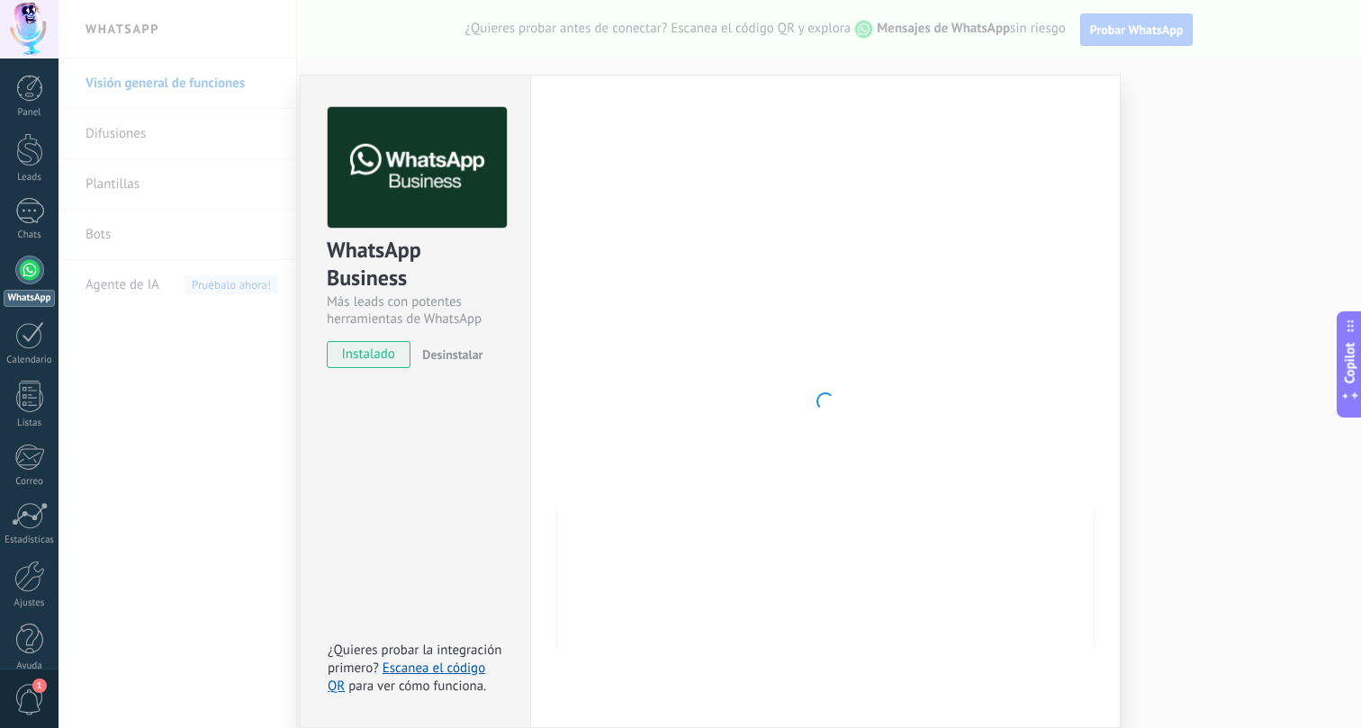
scroll to position [21, 0]
click at [455, 671] on link "Escanea el código QR" at bounding box center [407, 678] width 158 height 35
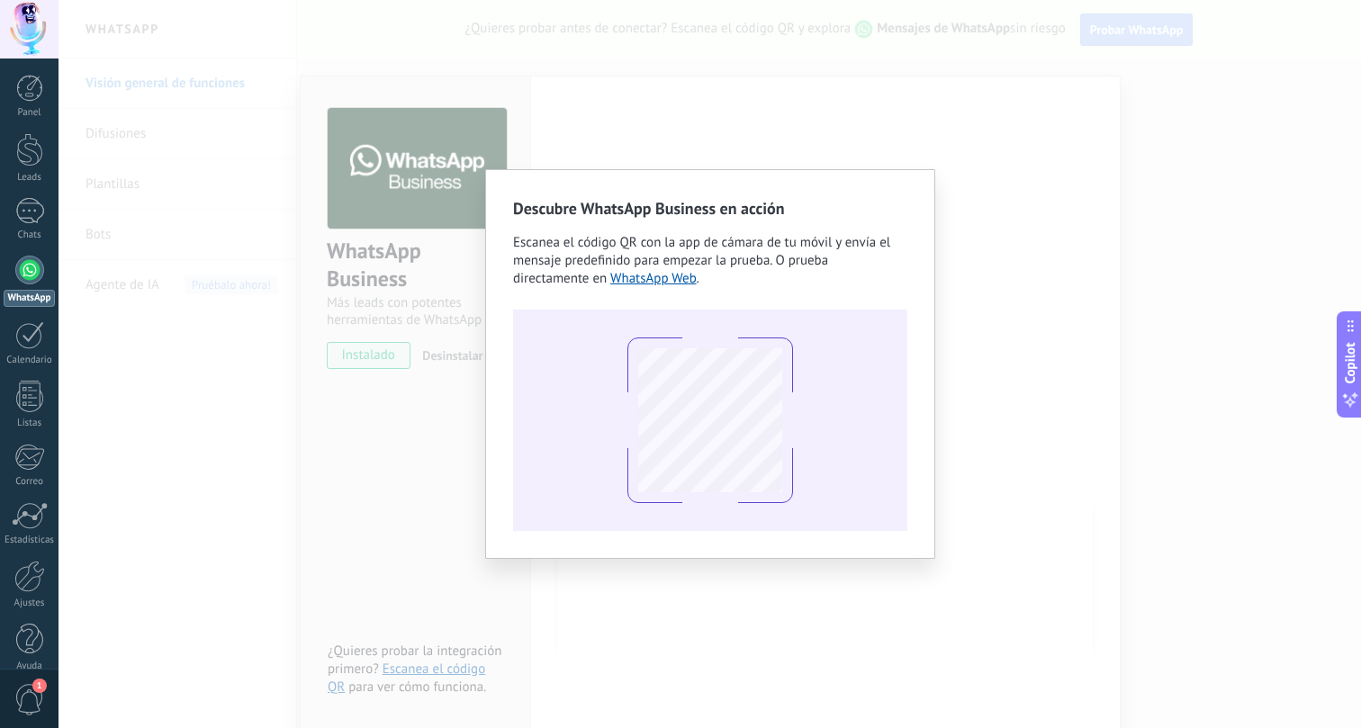
click at [1003, 354] on div "Descubre WhatsApp Business en acción Escanea el código QR con la app de cámara …" at bounding box center [710, 364] width 1303 height 728
